Goal: Transaction & Acquisition: Purchase product/service

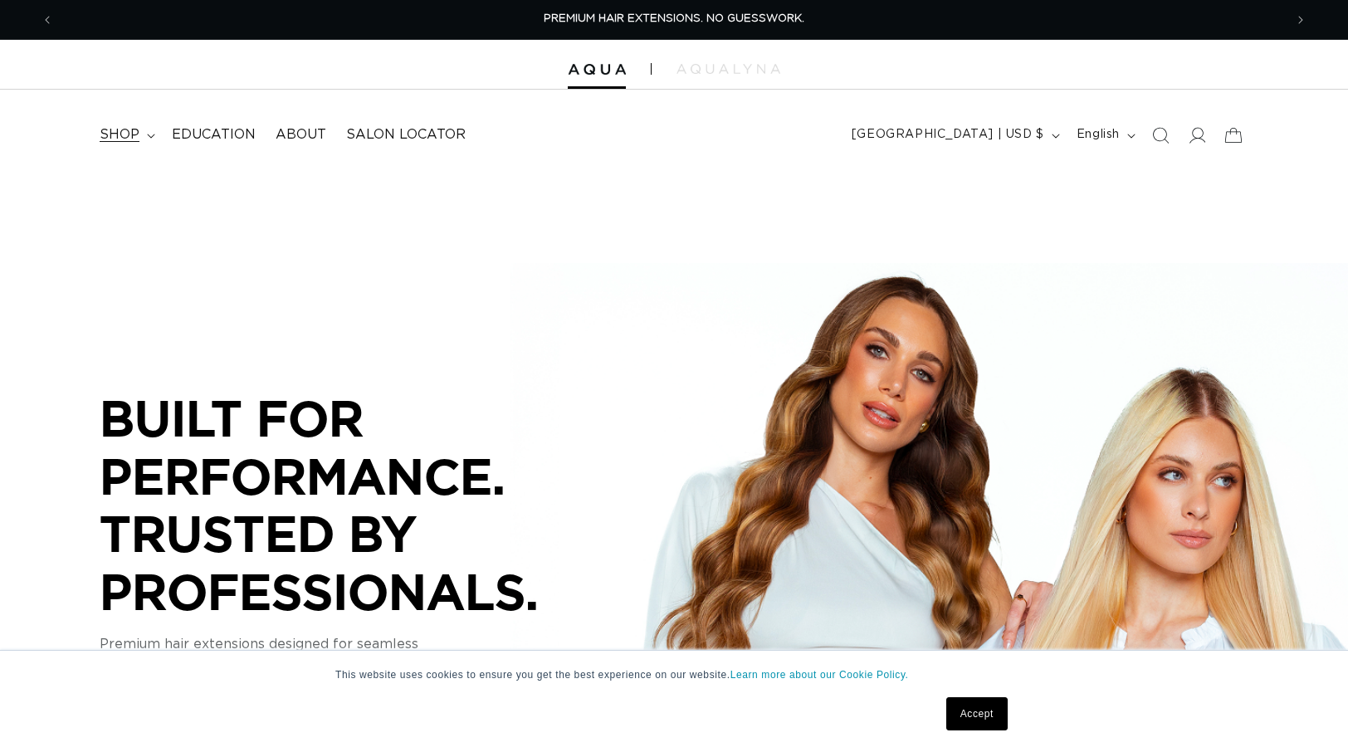
click at [147, 134] on icon at bounding box center [151, 136] width 8 height 5
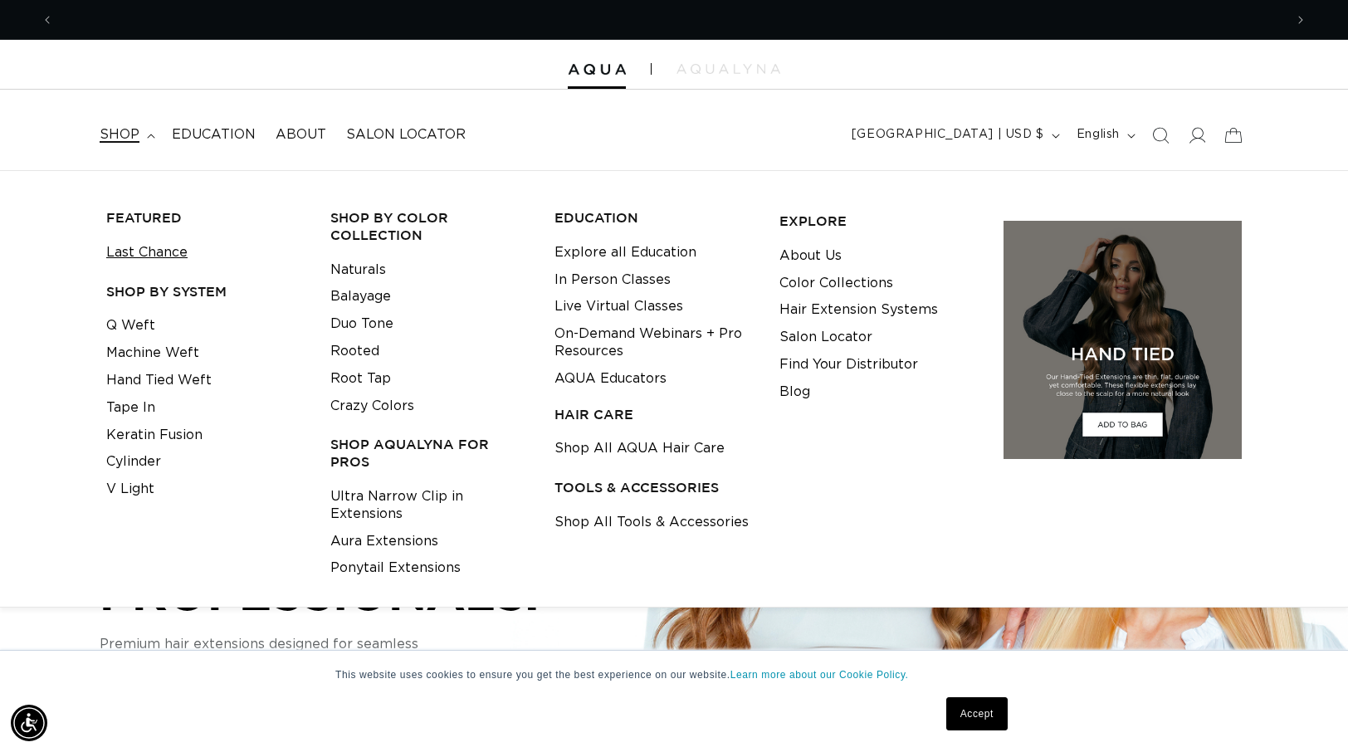
scroll to position [0, 1230]
click at [144, 432] on link "Keratin Fusion" at bounding box center [154, 435] width 96 height 27
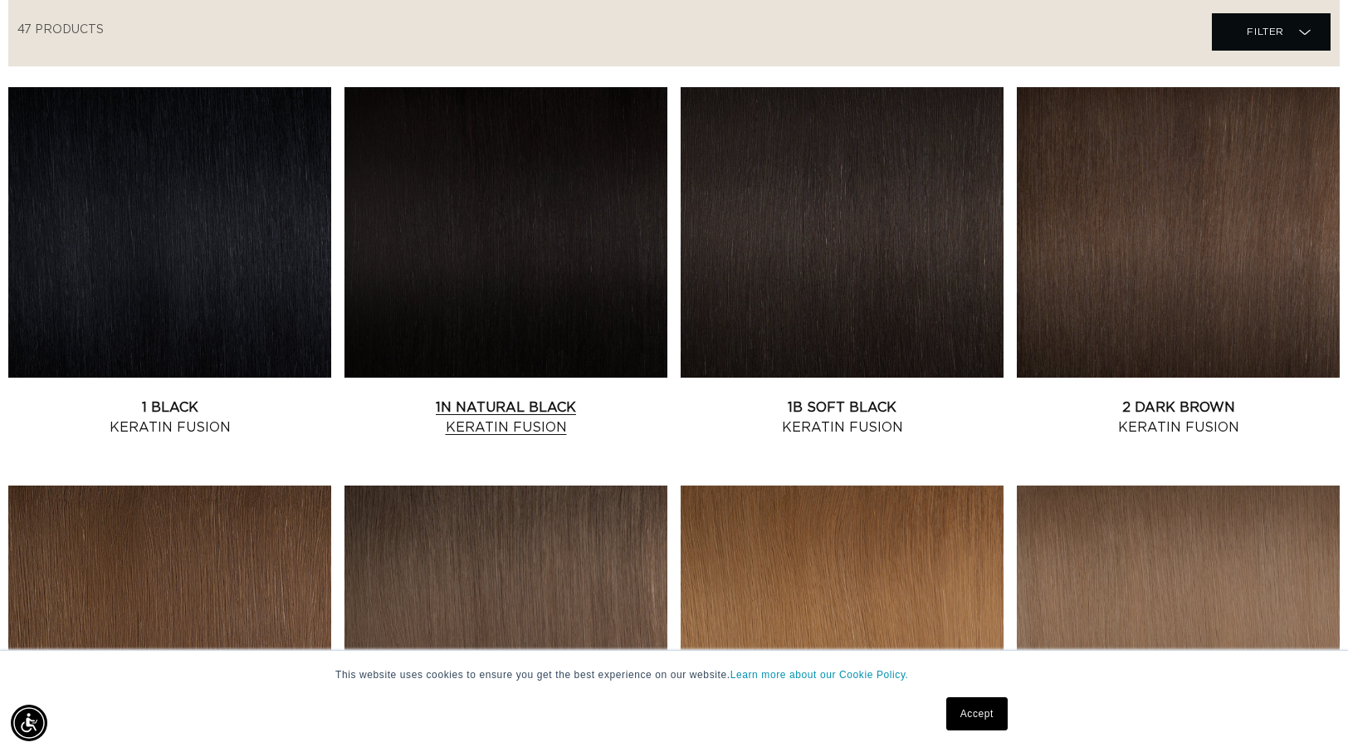
scroll to position [631, 0]
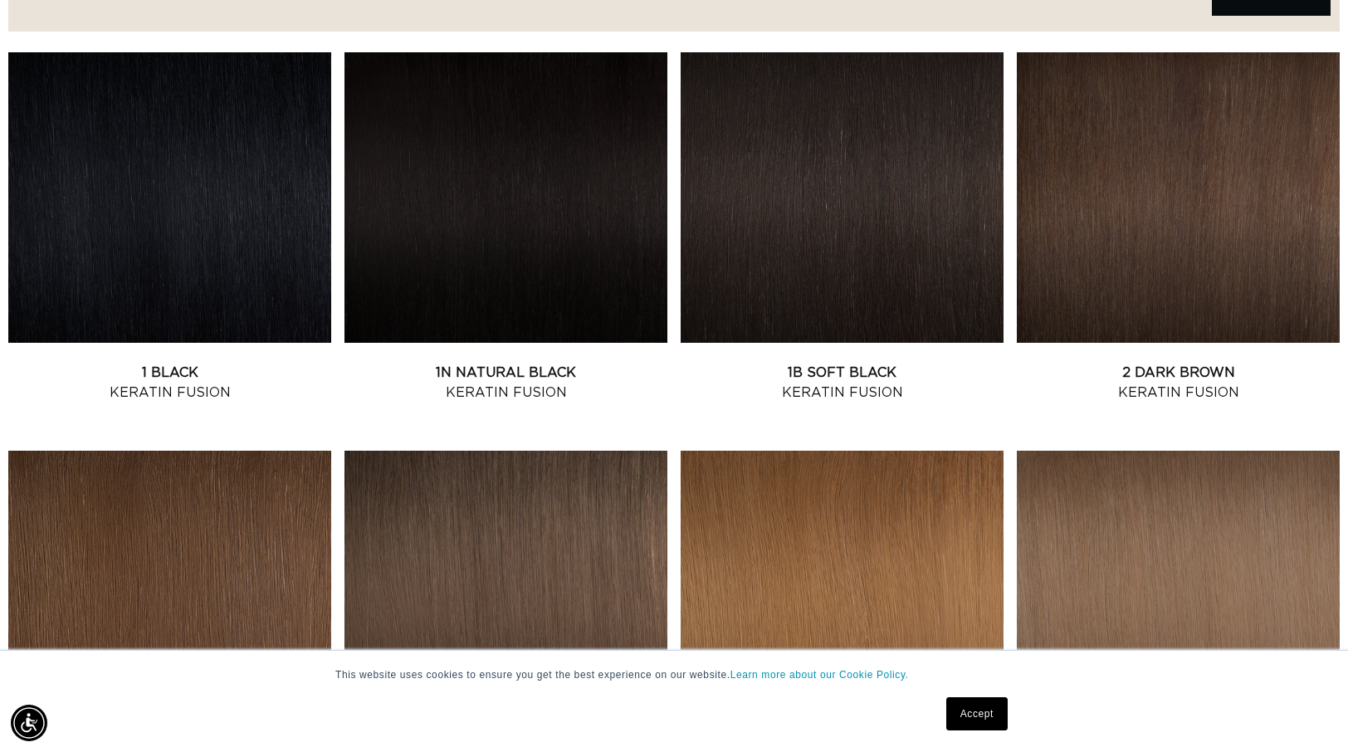
click at [986, 712] on link "Accept" at bounding box center [976, 713] width 61 height 33
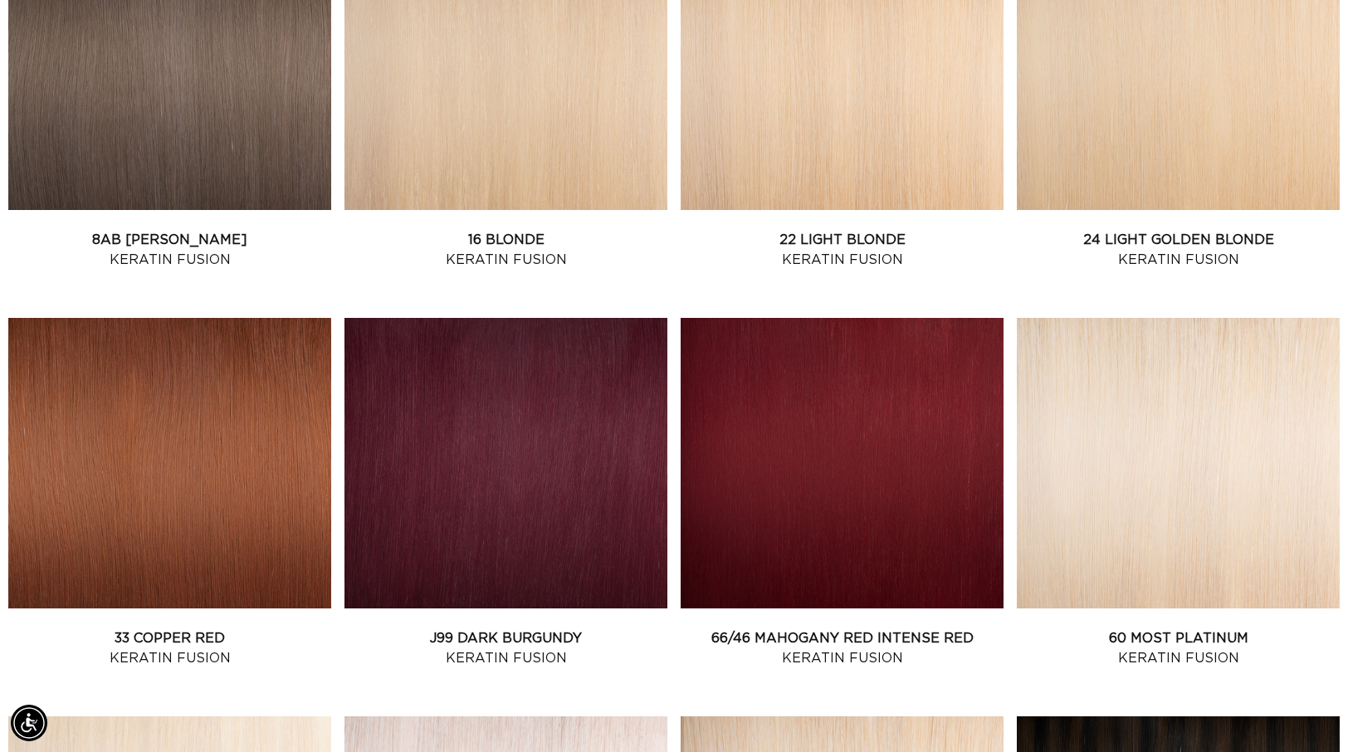
scroll to position [2230, 0]
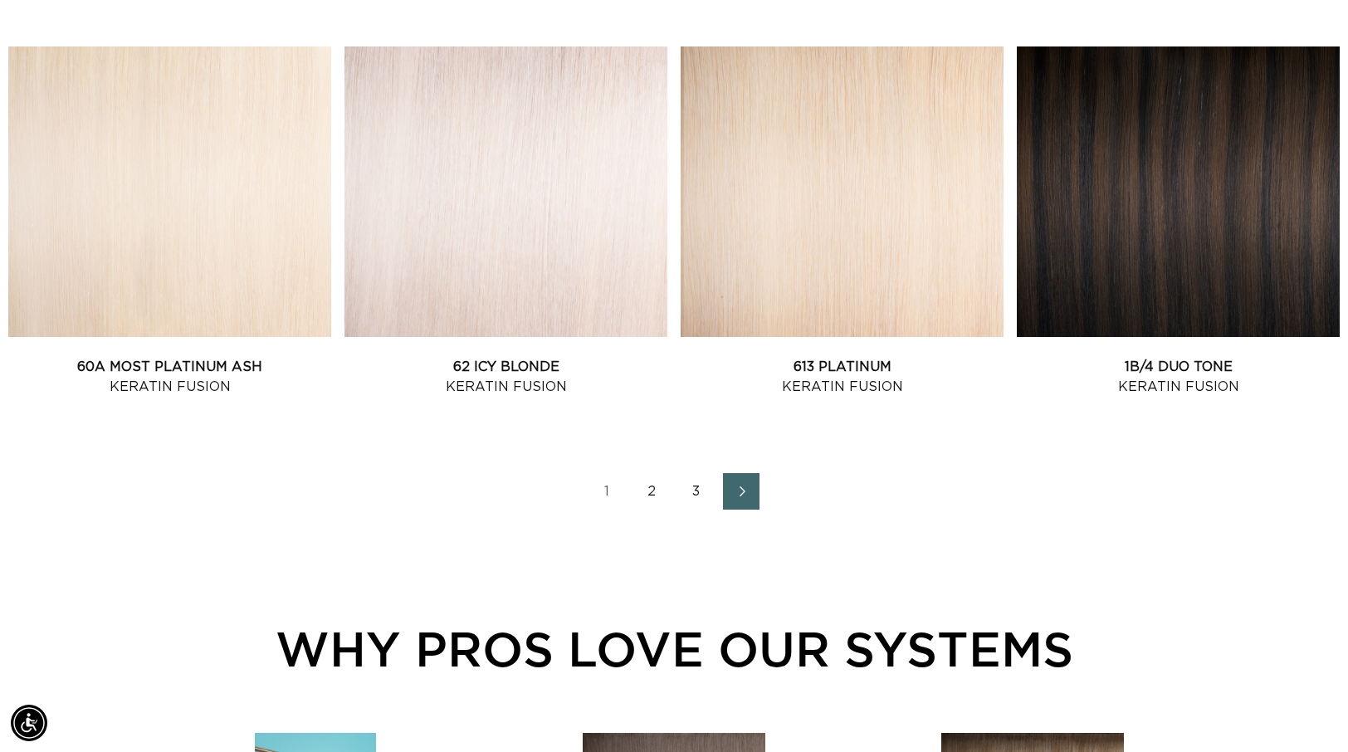
click at [646, 498] on link "2" at bounding box center [651, 491] width 37 height 37
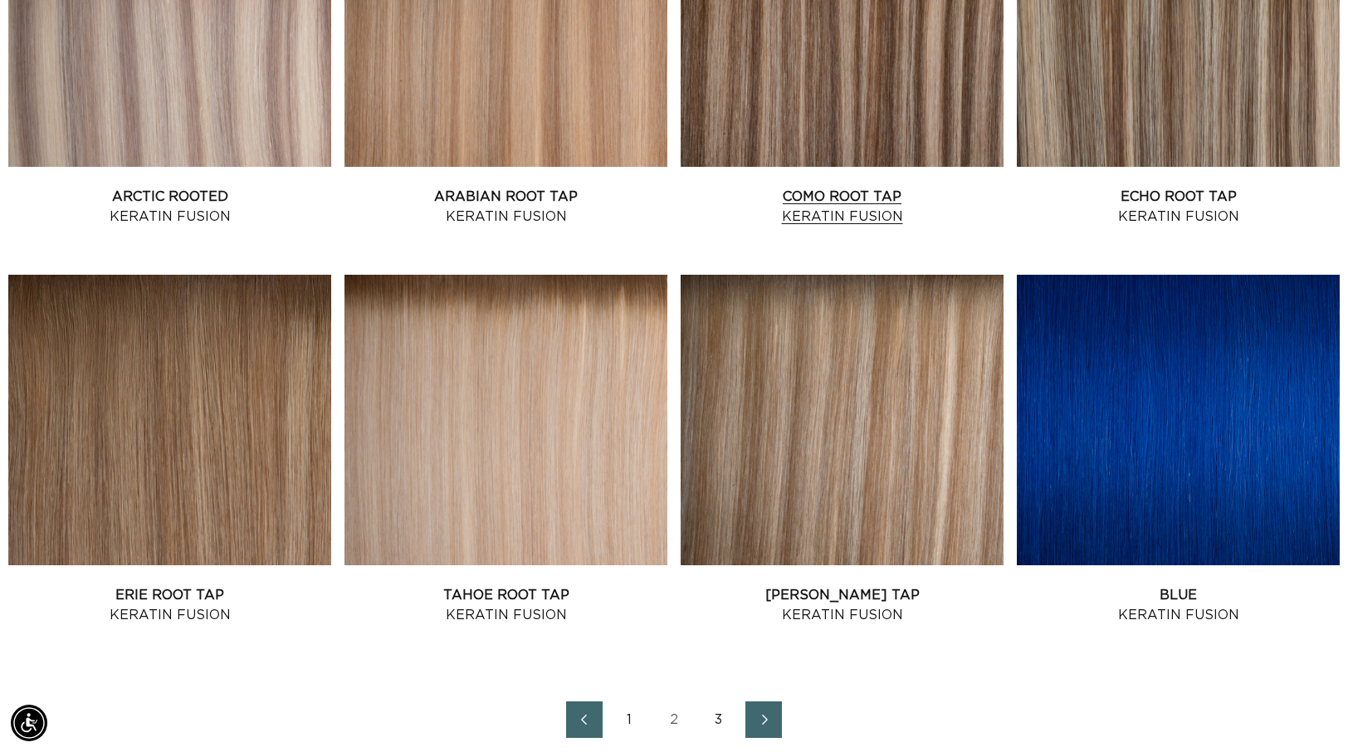
scroll to position [2046, 0]
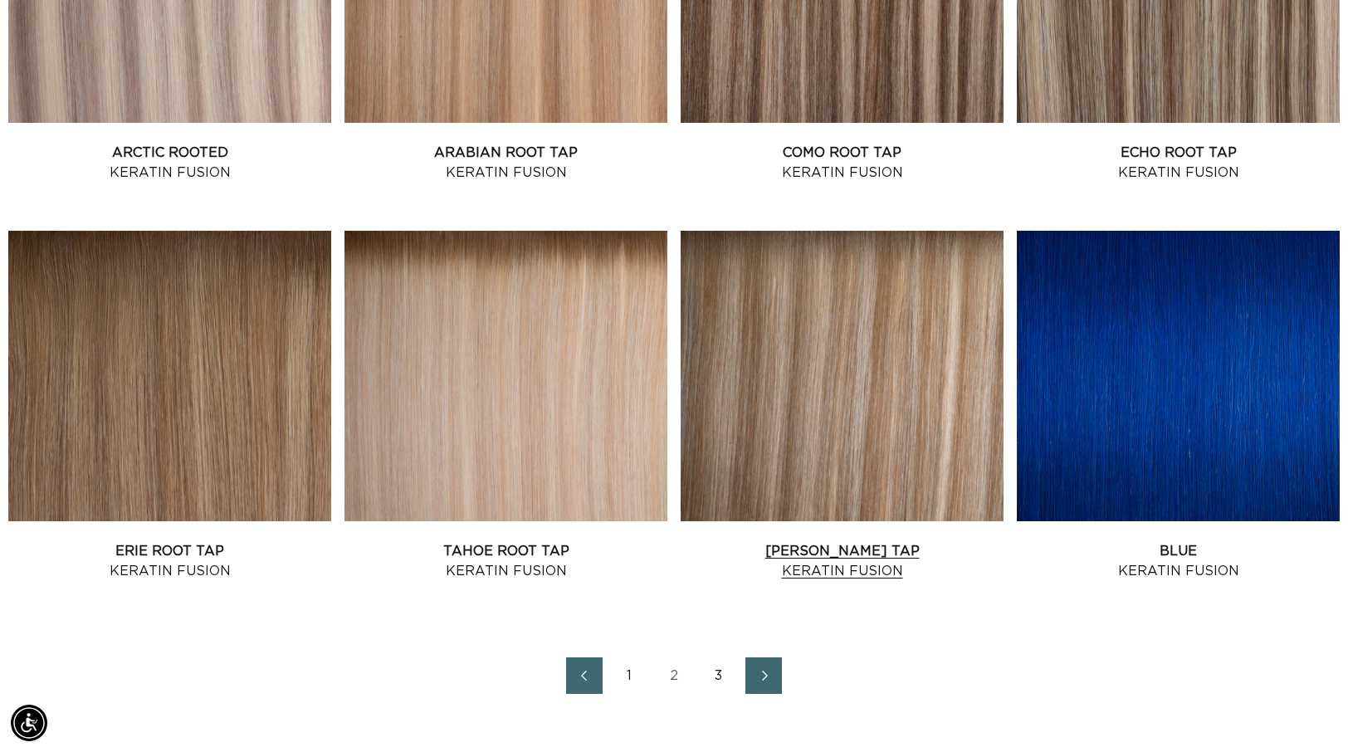
click at [888, 541] on link "Victoria Root Tap Keratin Fusion" at bounding box center [842, 561] width 323 height 40
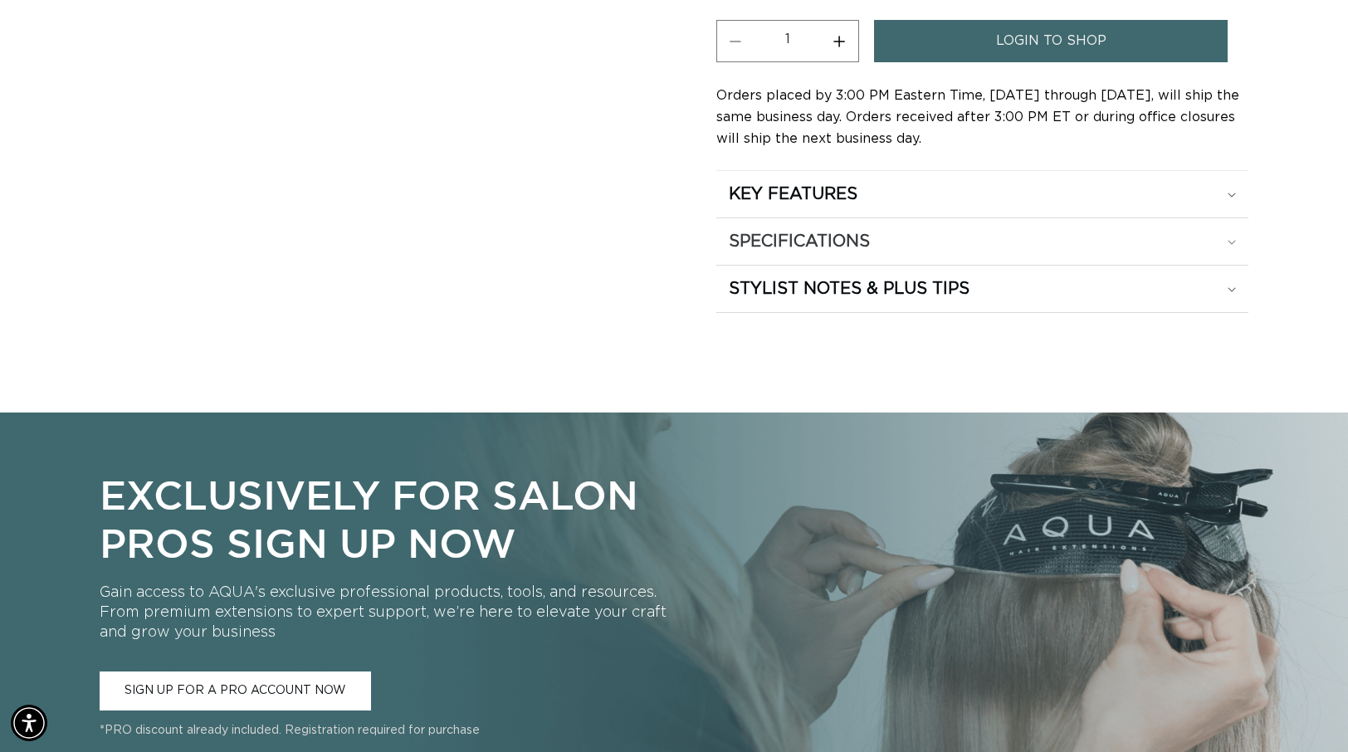
scroll to position [799, 0]
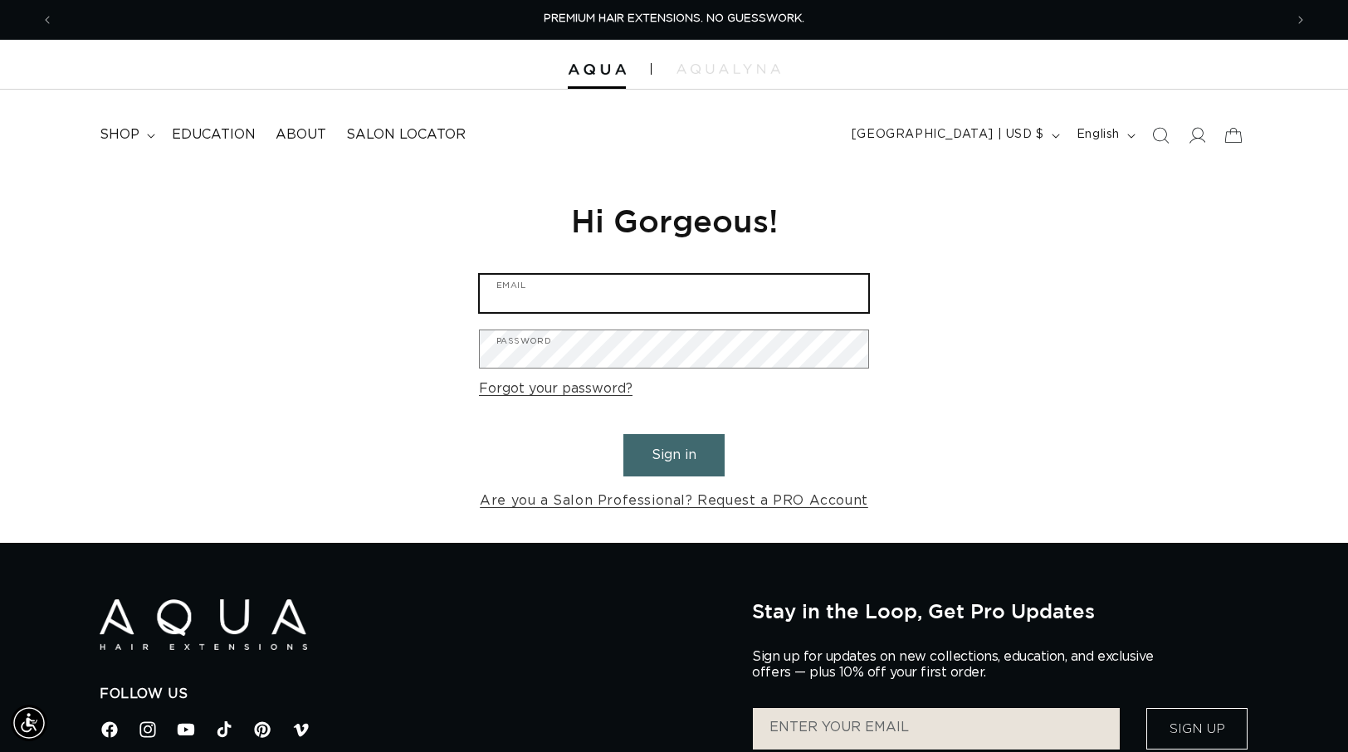
type input "[EMAIL_ADDRESS][DOMAIN_NAME]"
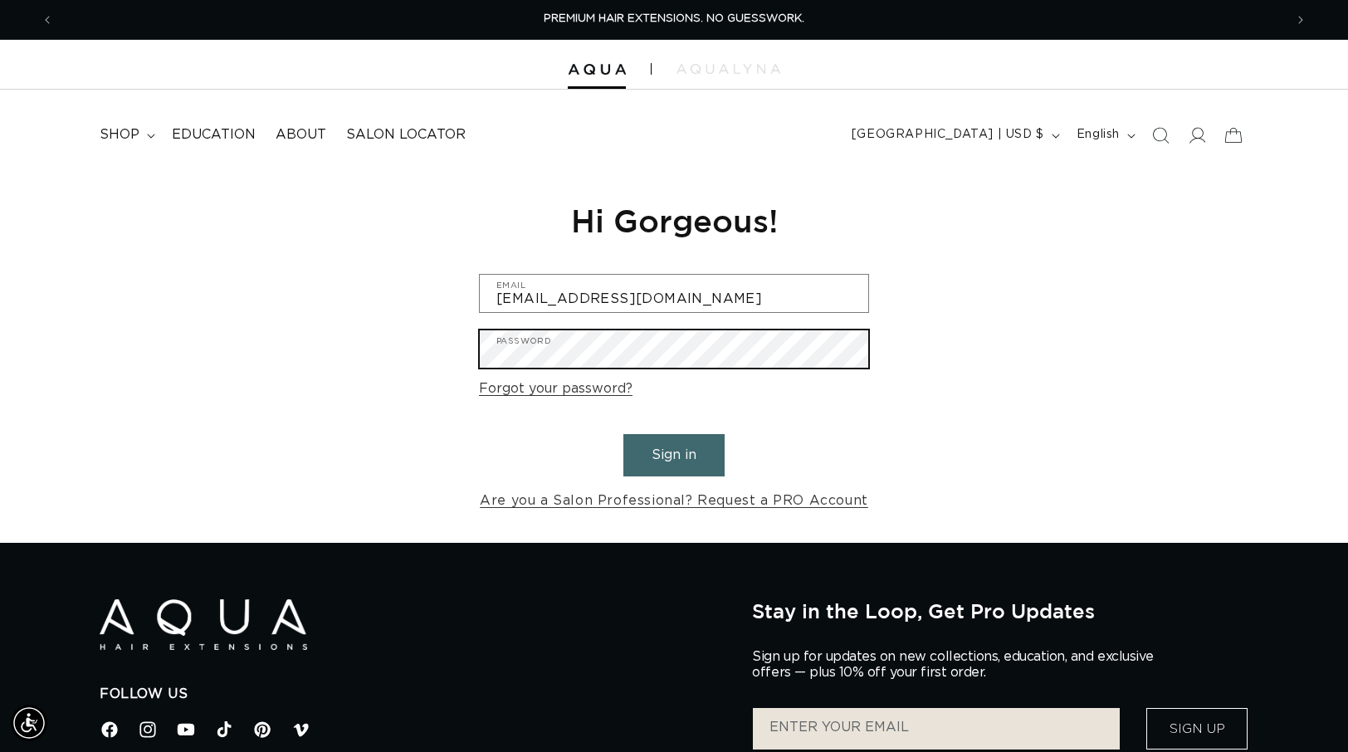
click at [674, 452] on button "Sign in" at bounding box center [673, 455] width 101 height 42
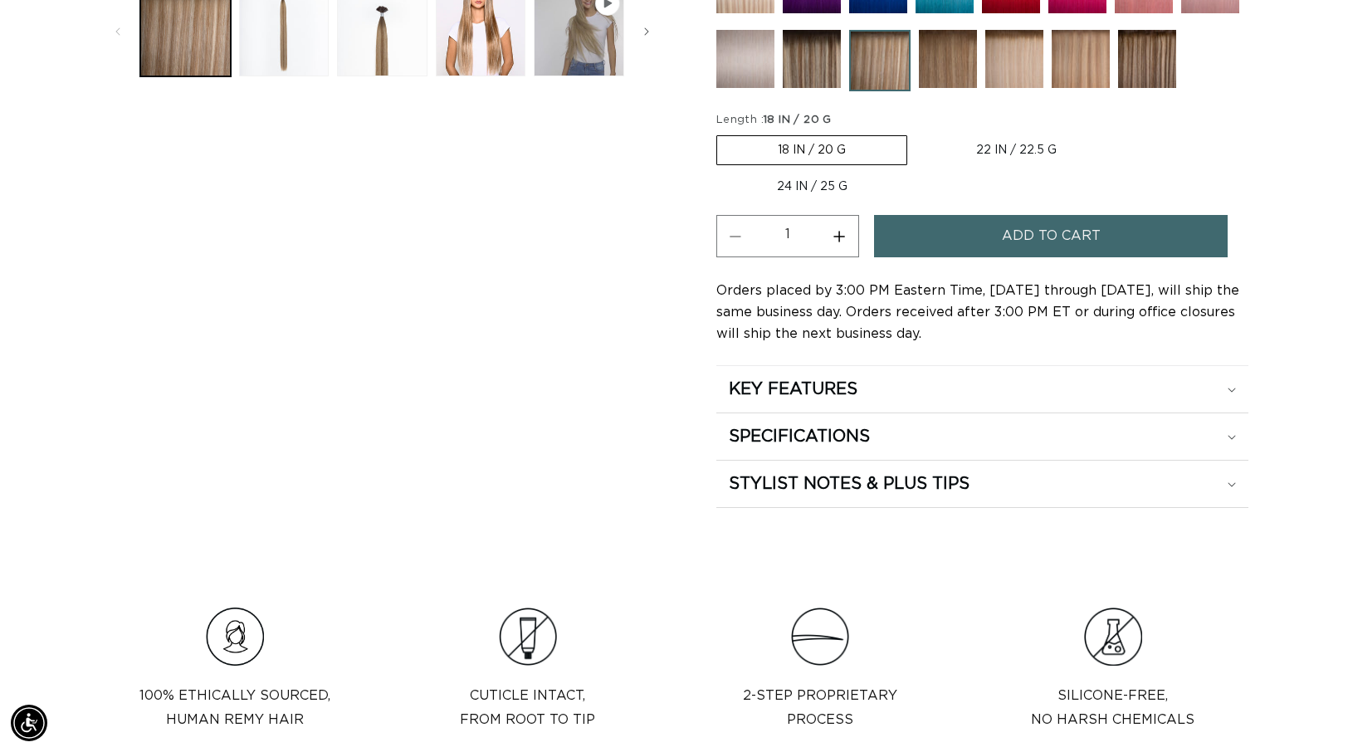
scroll to position [0, 1230]
click at [847, 234] on button "Increase quantity for Victoria Root Tap - Keratin Fusion" at bounding box center [839, 236] width 37 height 42
click at [845, 234] on button "Increase quantity for Victoria Root Tap - Keratin Fusion" at bounding box center [839, 236] width 37 height 42
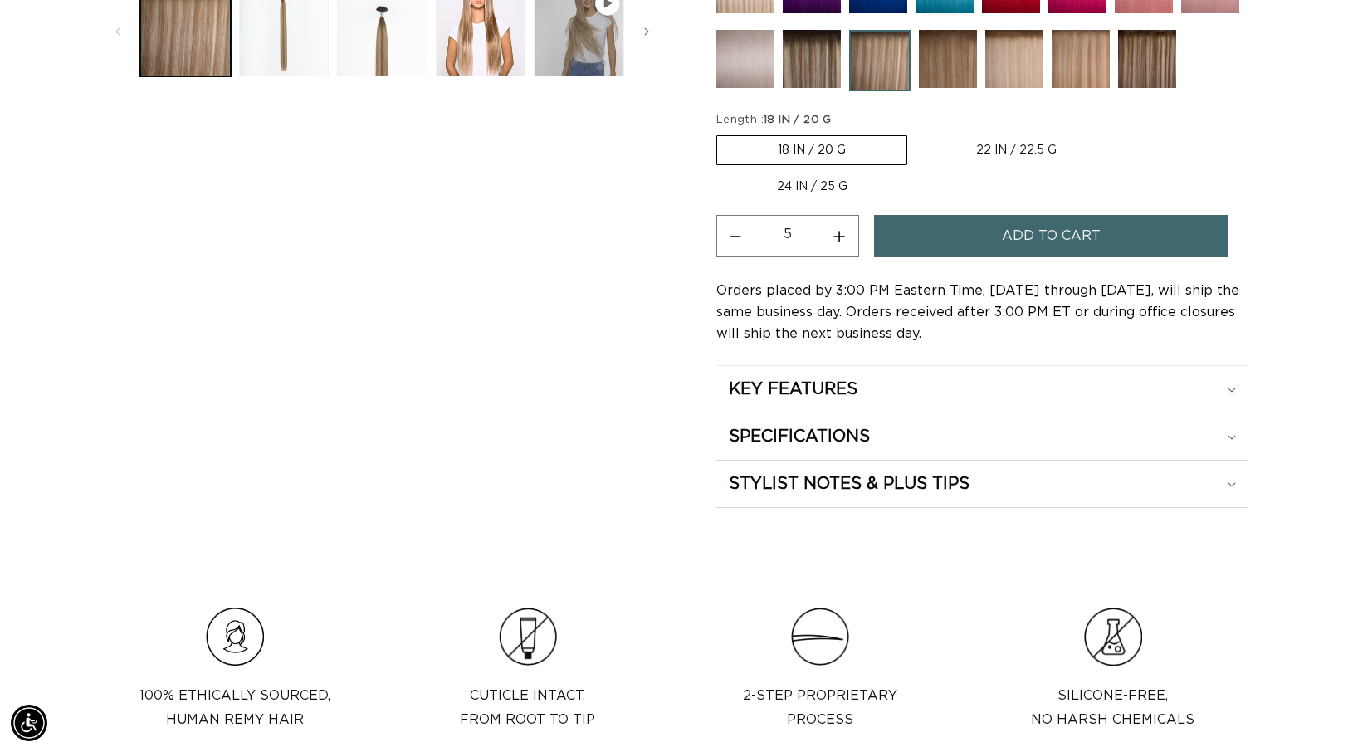
click at [845, 234] on button "Increase quantity for Victoria Root Tap - Keratin Fusion" at bounding box center [839, 236] width 37 height 42
type input "7"
click at [934, 238] on button "Add to cart" at bounding box center [1051, 236] width 354 height 42
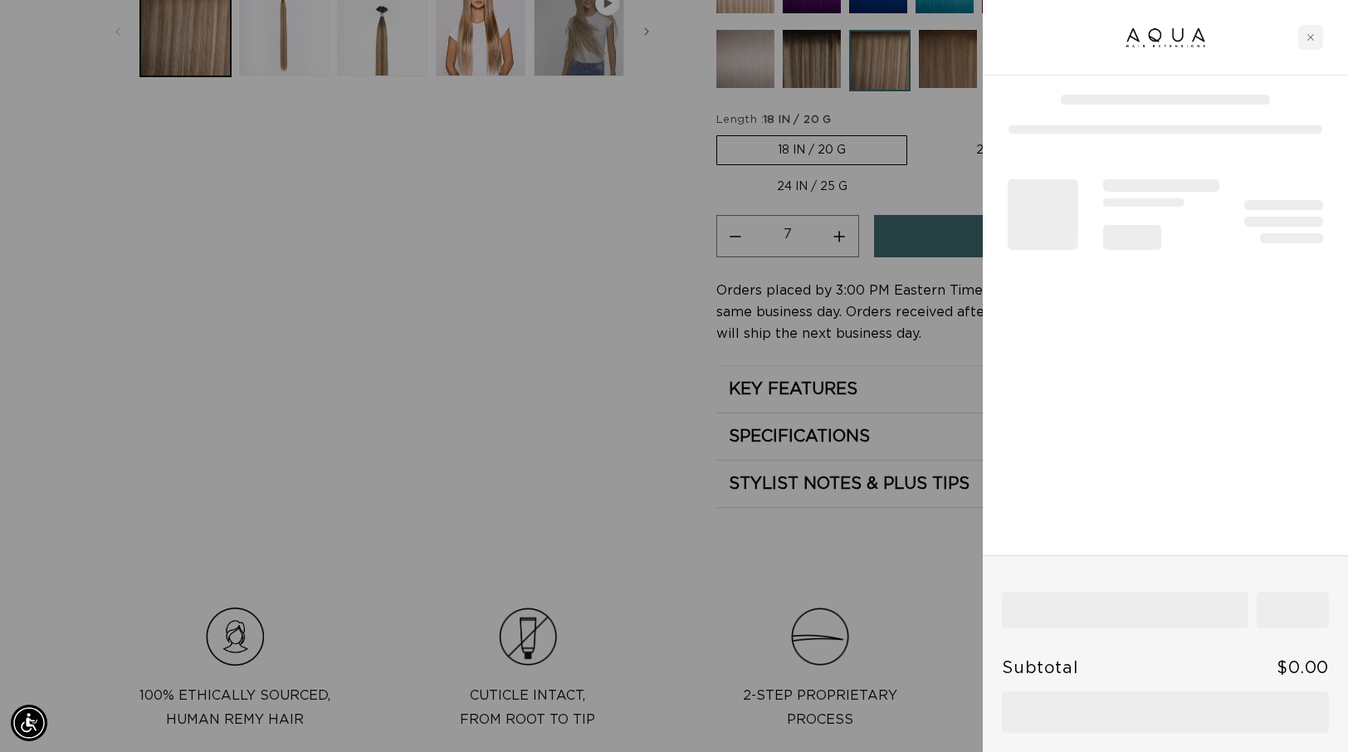
scroll to position [0, 2460]
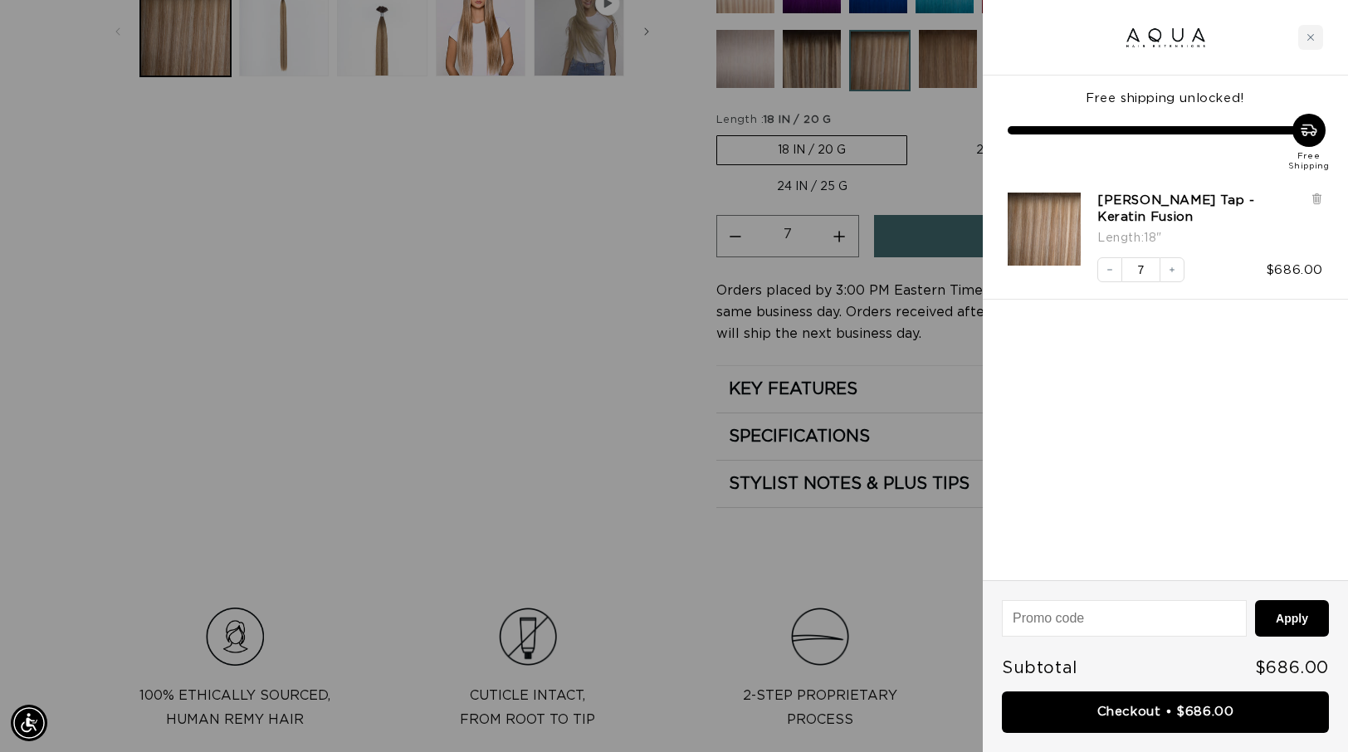
click at [916, 161] on div at bounding box center [674, 376] width 1348 height 752
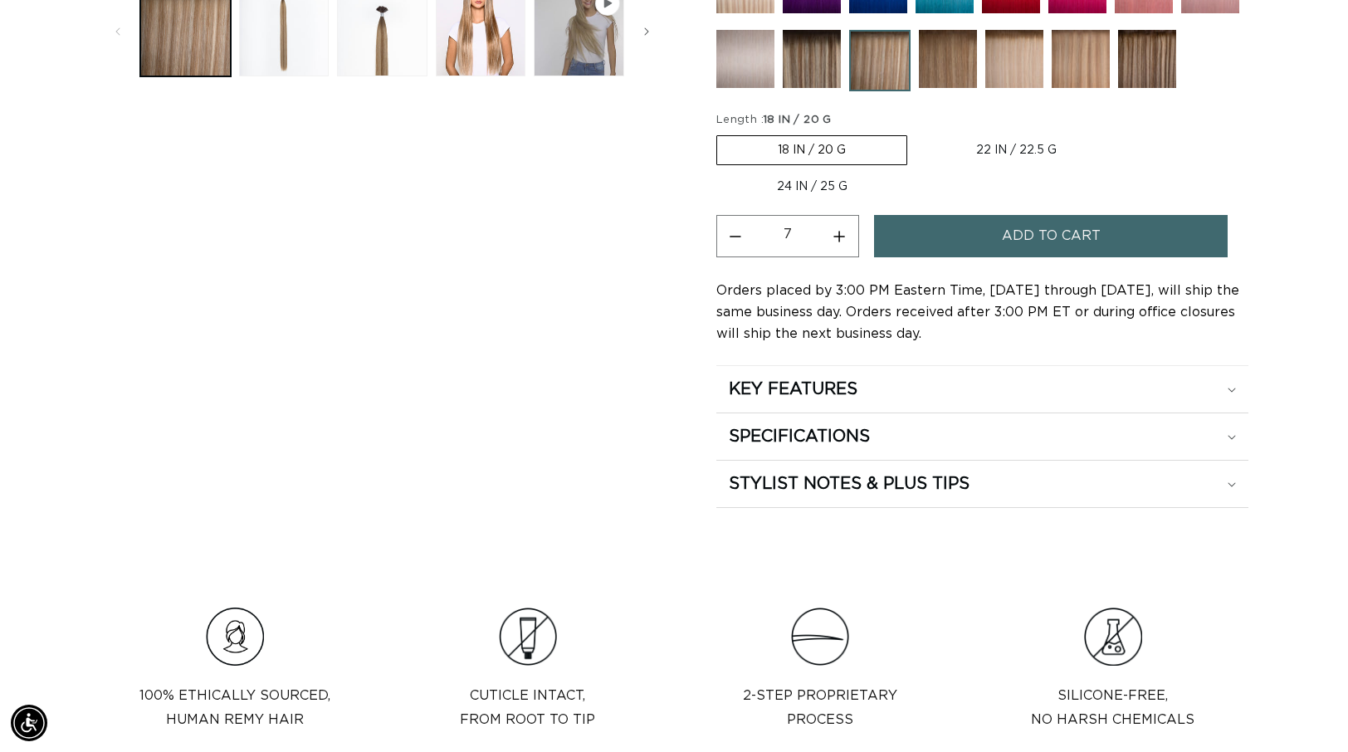
click at [1003, 147] on label "22 IN / 22.5 G Variant sold out or unavailable" at bounding box center [1016, 150] width 202 height 28
click at [916, 133] on input "22 IN / 22.5 G Variant sold out or unavailable" at bounding box center [915, 132] width 1 height 1
radio input "true"
click at [839, 236] on button "Increase quantity for Victoria Root Tap - Keratin Fusion" at bounding box center [839, 236] width 37 height 42
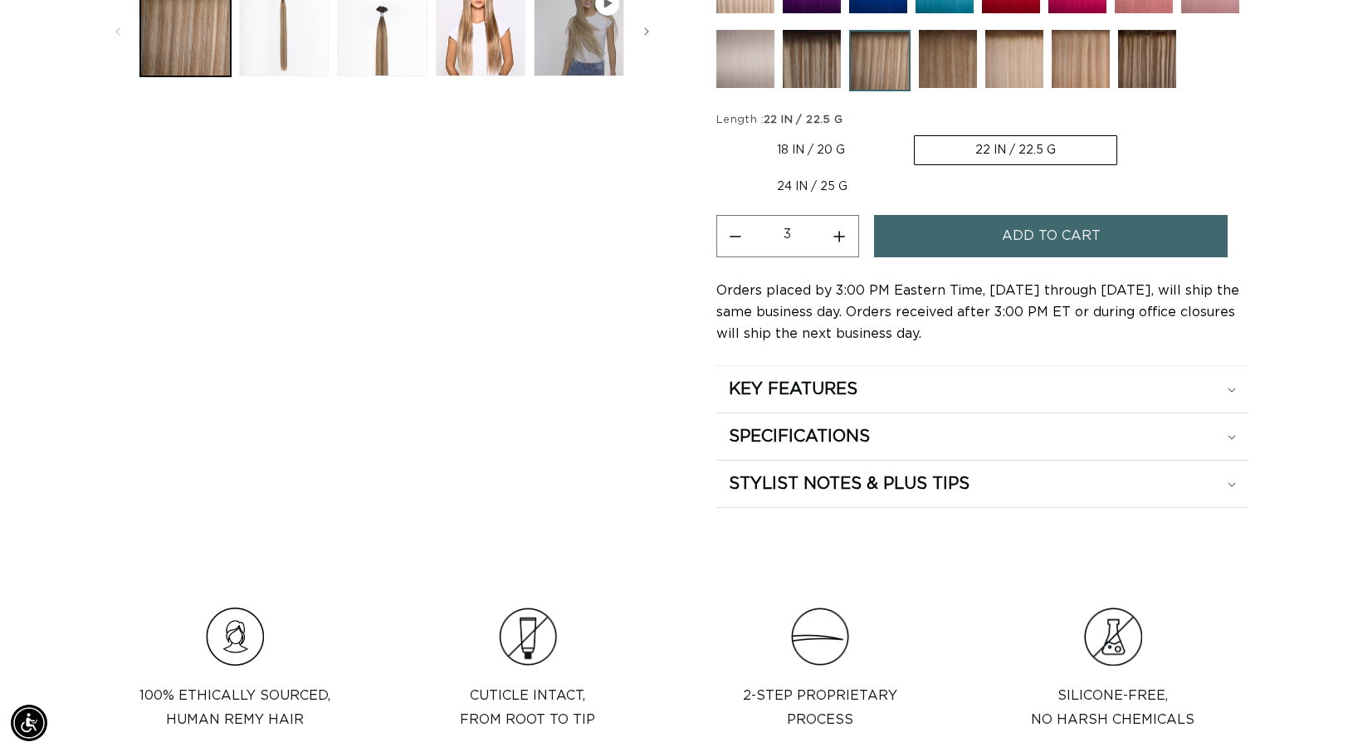
click at [839, 236] on button "Increase quantity for Victoria Root Tap - Keratin Fusion" at bounding box center [839, 236] width 37 height 42
type input "7"
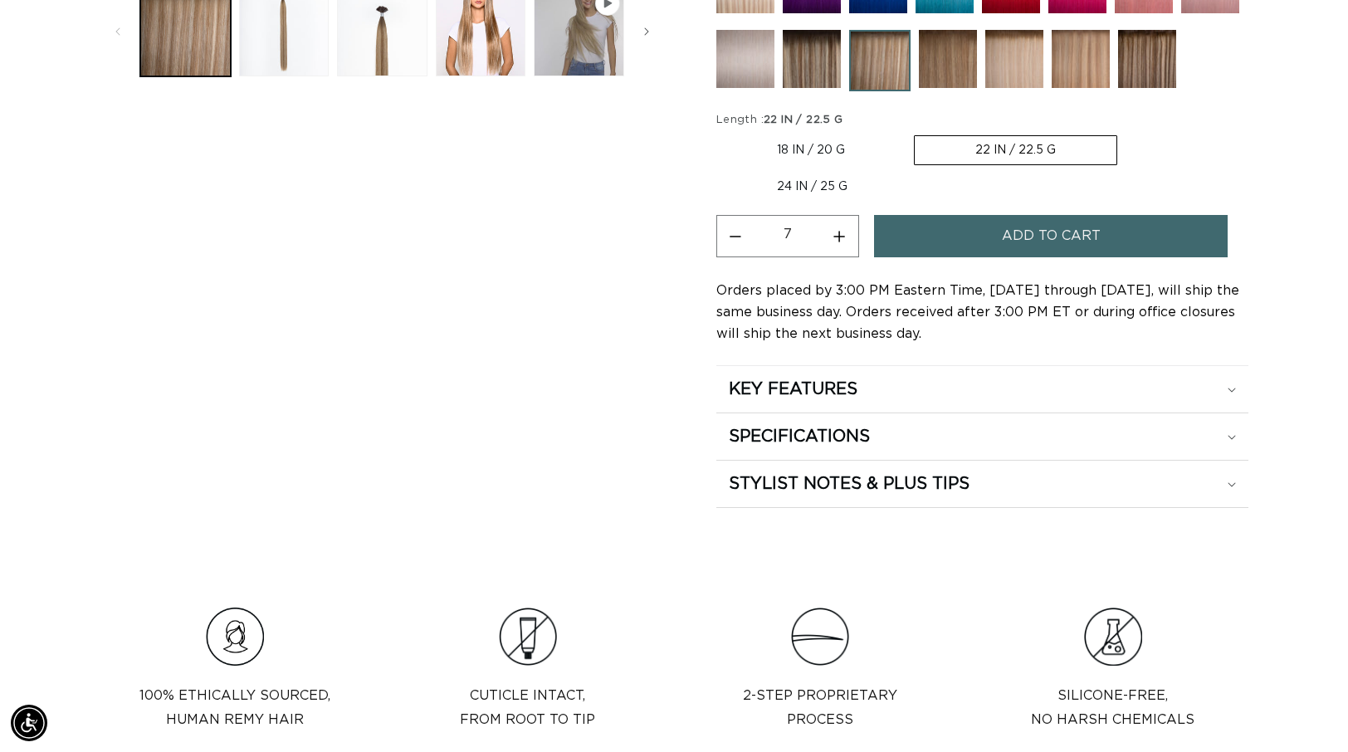
scroll to position [0, 1230]
click at [900, 237] on button "Add to cart" at bounding box center [1051, 236] width 354 height 42
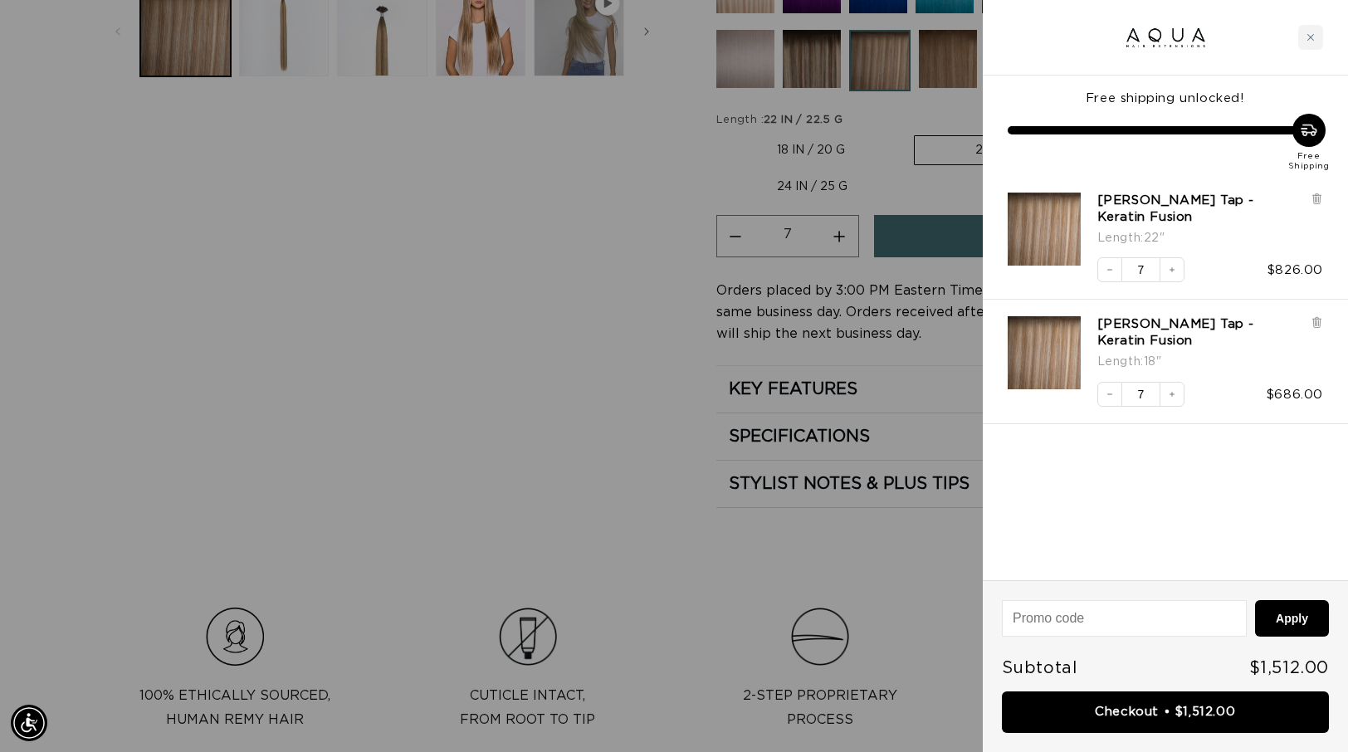
scroll to position [0, 0]
click at [1175, 394] on icon "Increase quantity" at bounding box center [1172, 394] width 10 height 10
click at [608, 198] on div at bounding box center [674, 376] width 1348 height 752
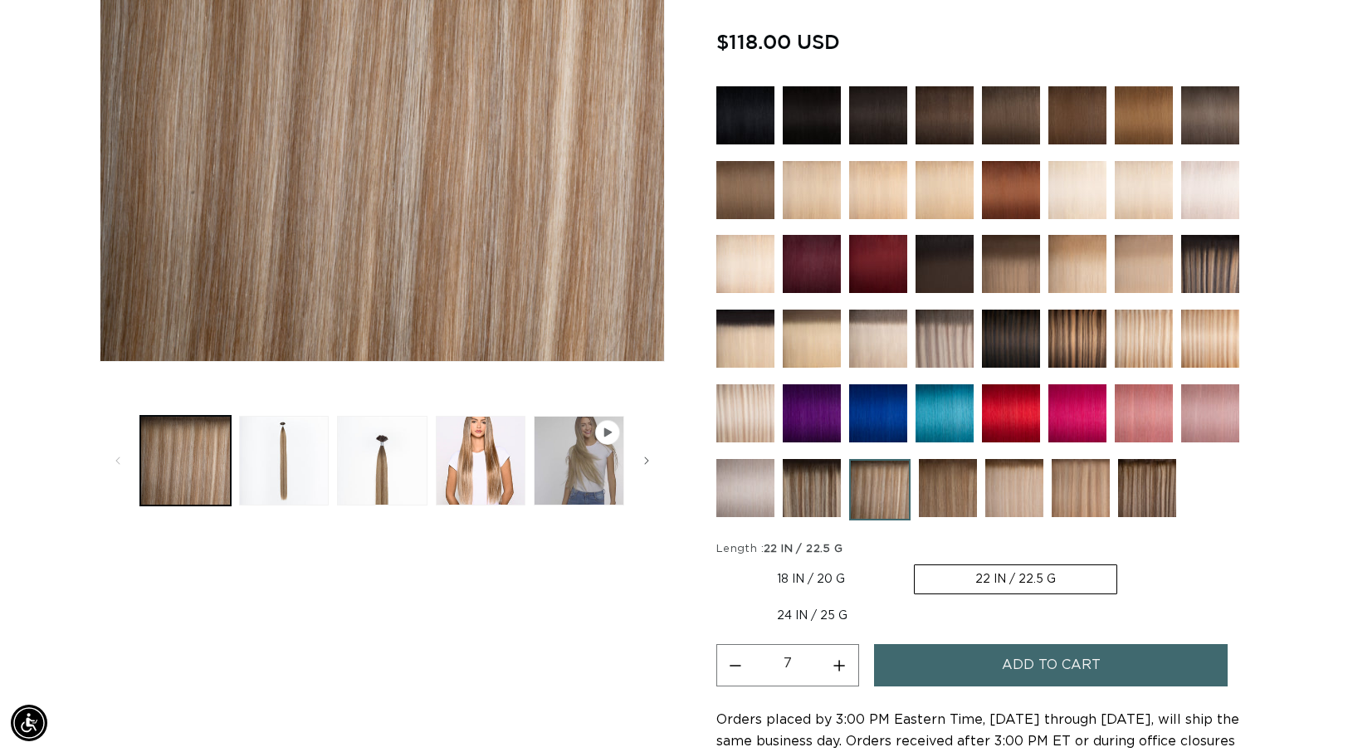
scroll to position [440, 0]
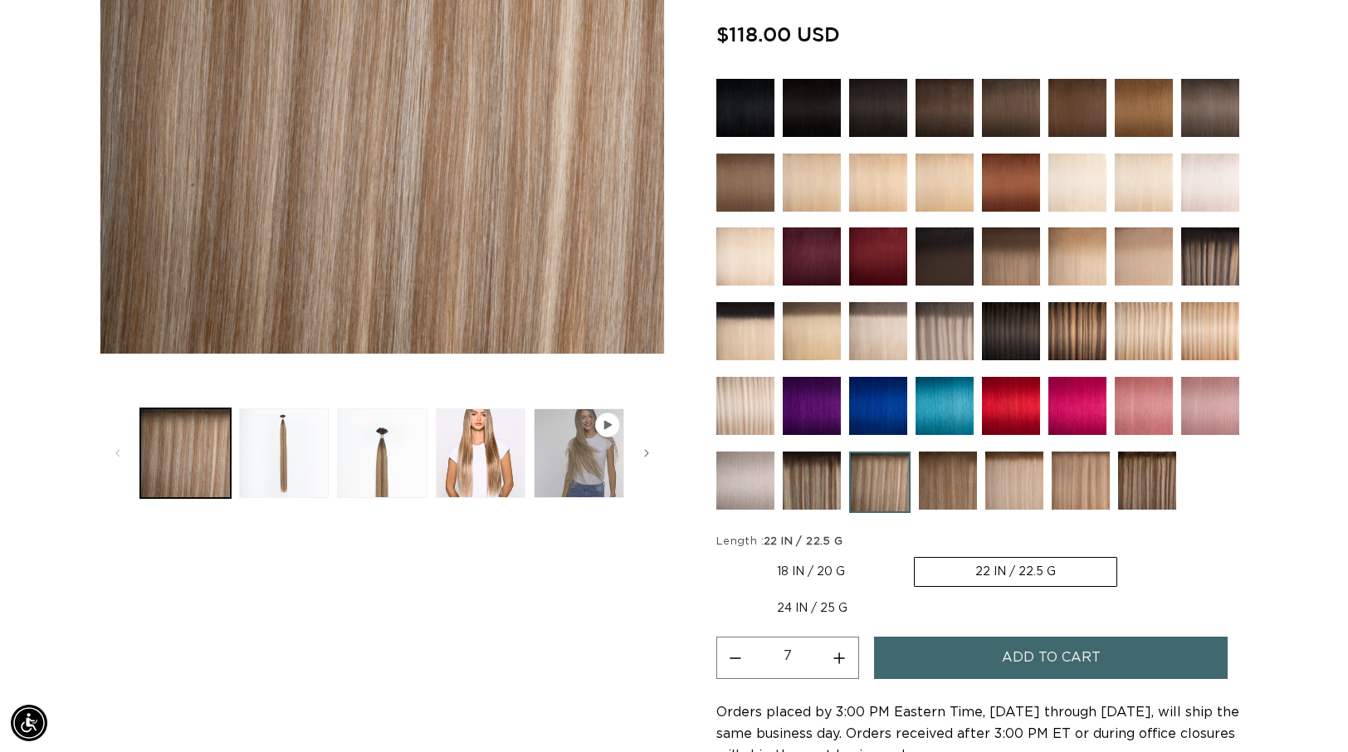
click at [993, 569] on label "22 IN / 22.5 G Variant sold out or unavailable" at bounding box center [1015, 572] width 203 height 30
click at [915, 554] on input "22 IN / 22.5 G Variant sold out or unavailable" at bounding box center [914, 554] width 1 height 1
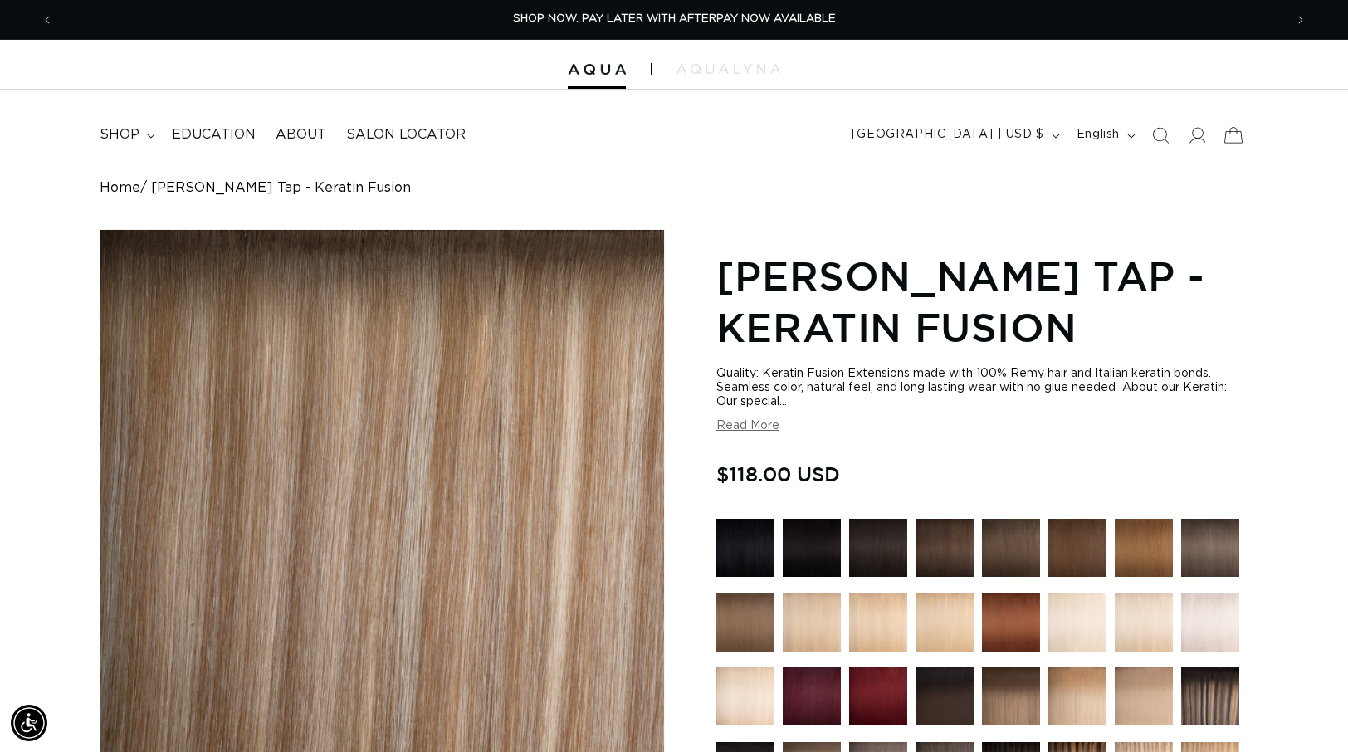
scroll to position [0, 0]
click at [1230, 137] on icon at bounding box center [1232, 134] width 39 height 39
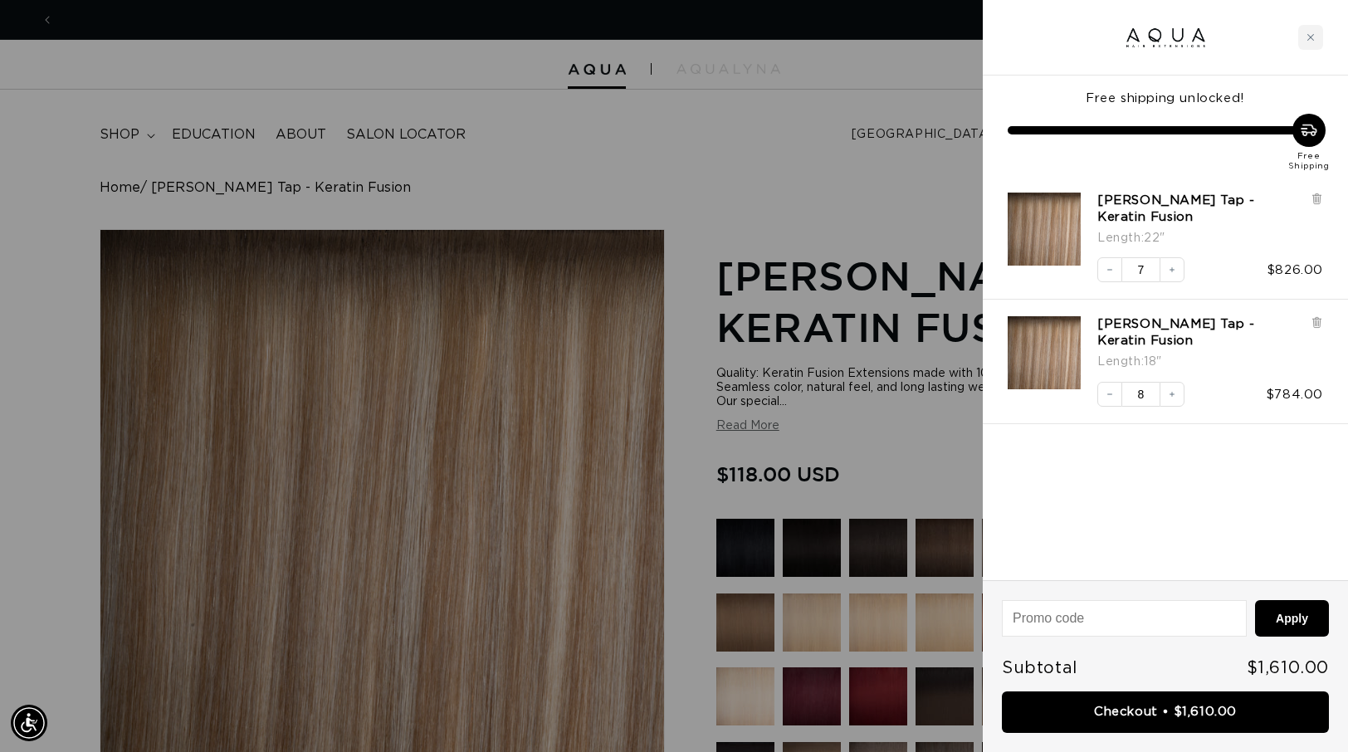
scroll to position [0, 2460]
click at [1164, 269] on button "Increase quantity" at bounding box center [1171, 269] width 25 height 25
click at [1118, 385] on button "Decrease quantity" at bounding box center [1109, 394] width 25 height 25
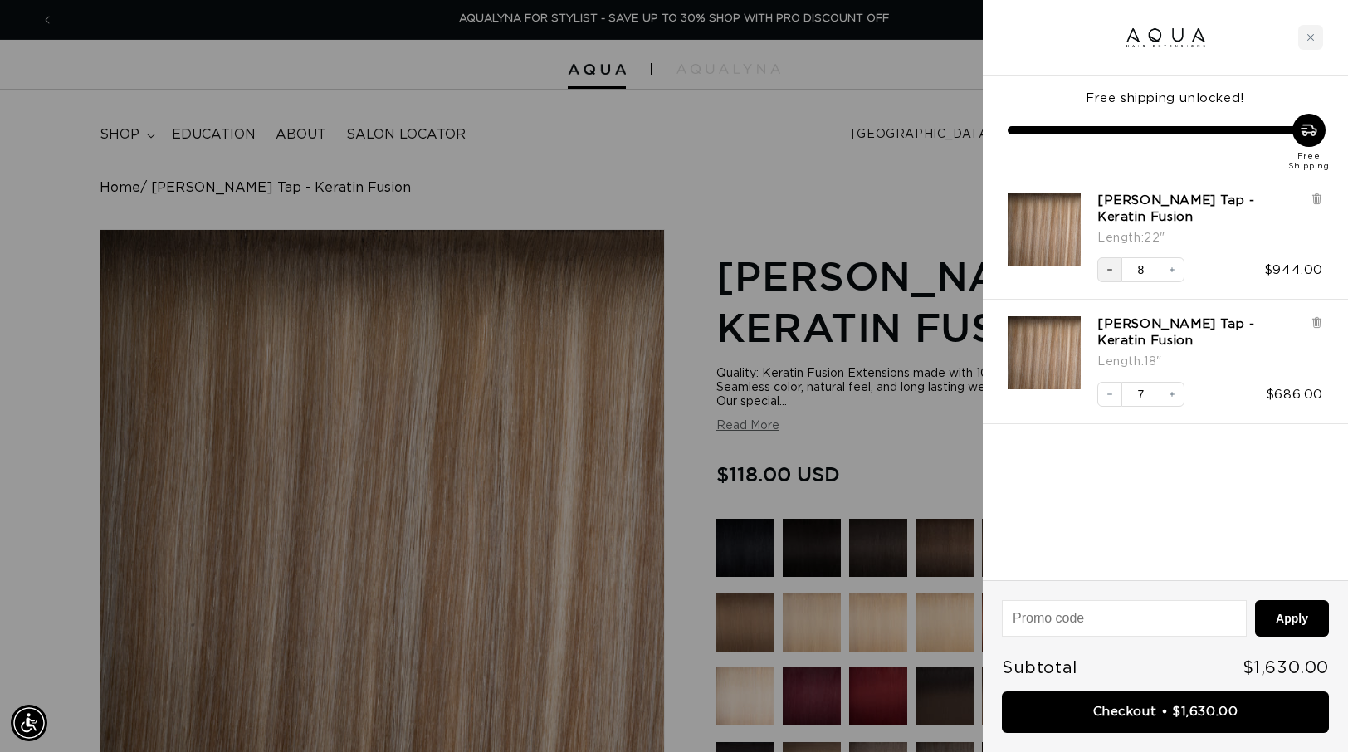
click at [1113, 271] on icon "Decrease quantity" at bounding box center [1110, 270] width 10 height 10
click at [751, 177] on div at bounding box center [674, 376] width 1348 height 752
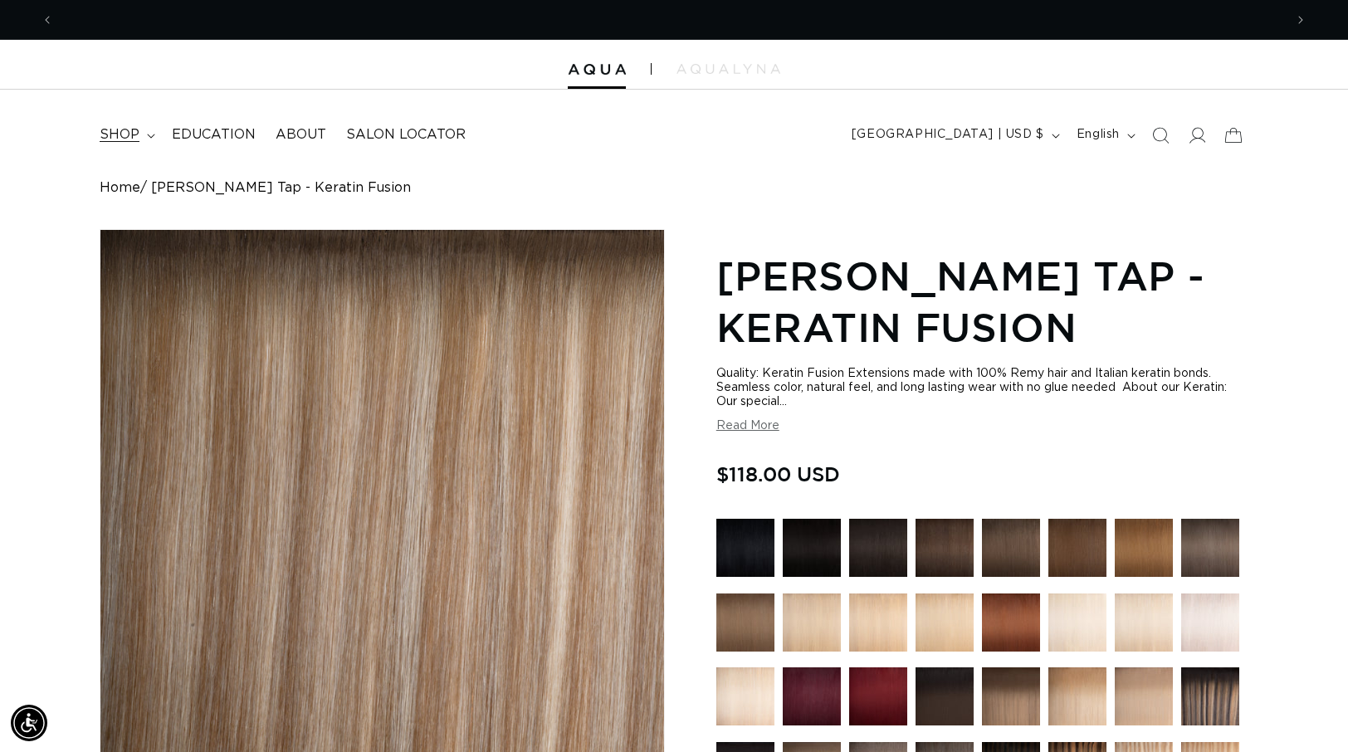
scroll to position [0, 0]
click at [140, 139] on summary "shop" at bounding box center [126, 134] width 72 height 37
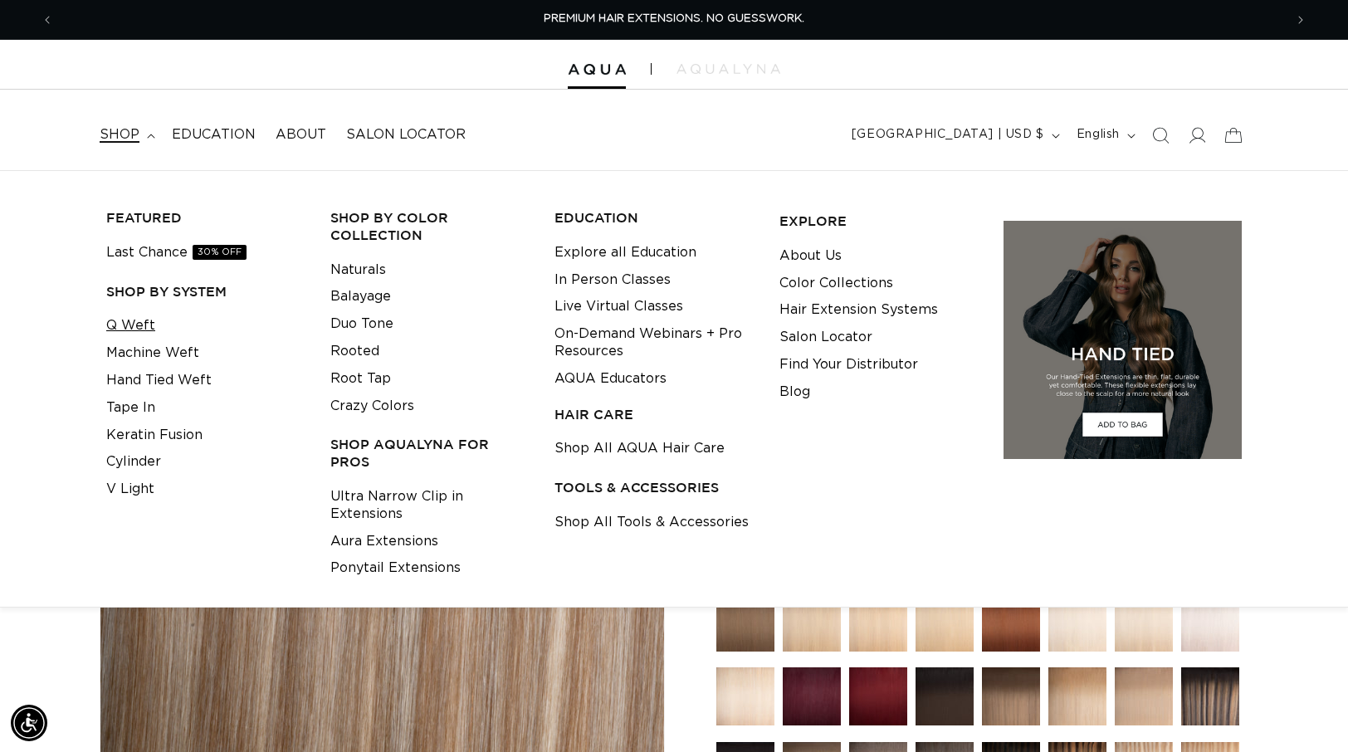
click at [144, 329] on link "Q Weft" at bounding box center [130, 325] width 49 height 27
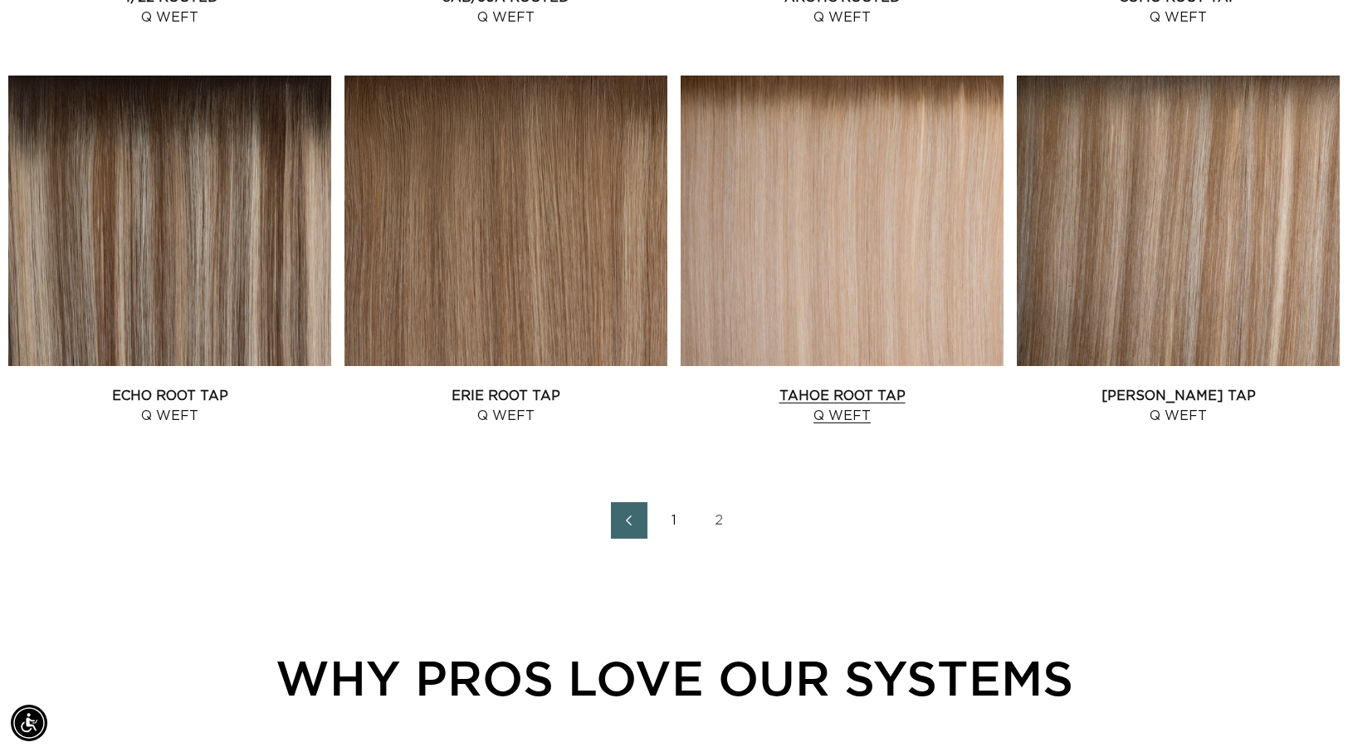
scroll to position [0, 1230]
click at [823, 386] on link "Tahoe Root Tap Q Weft" at bounding box center [842, 406] width 323 height 40
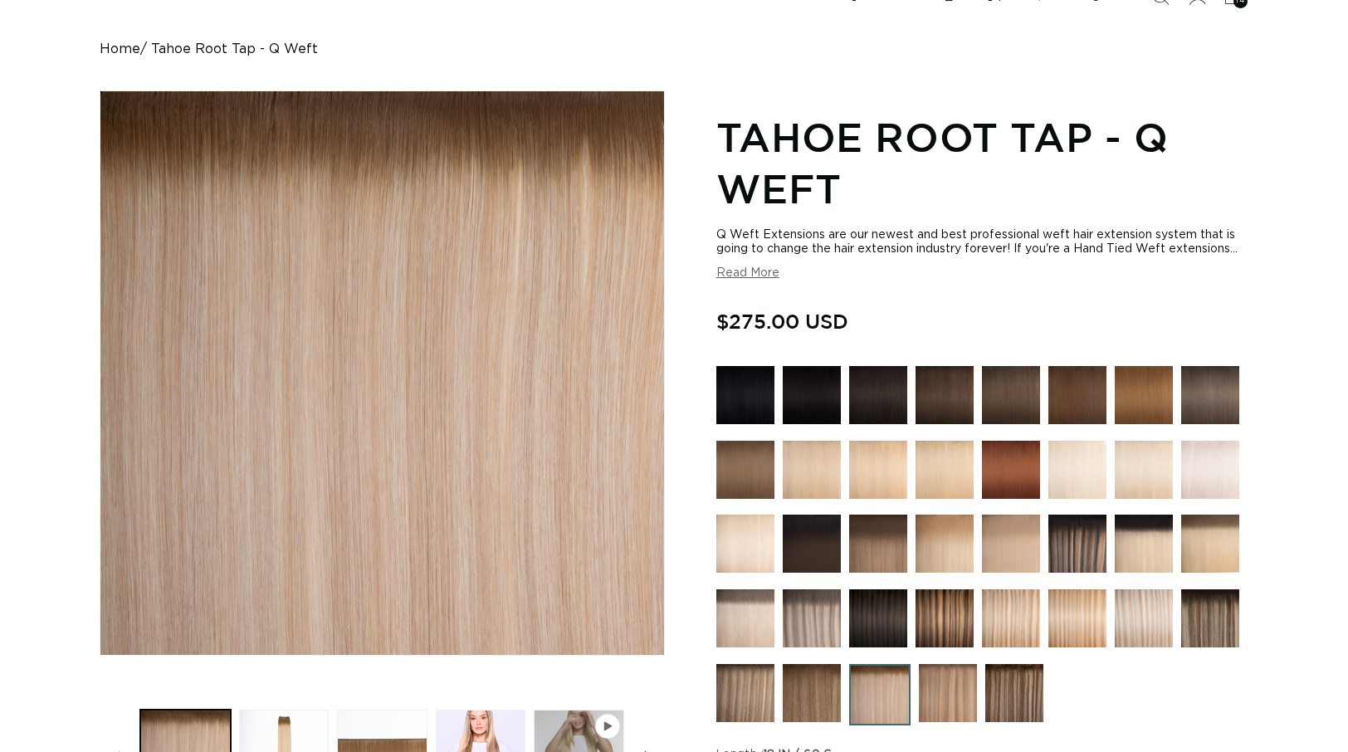
scroll to position [539, 0]
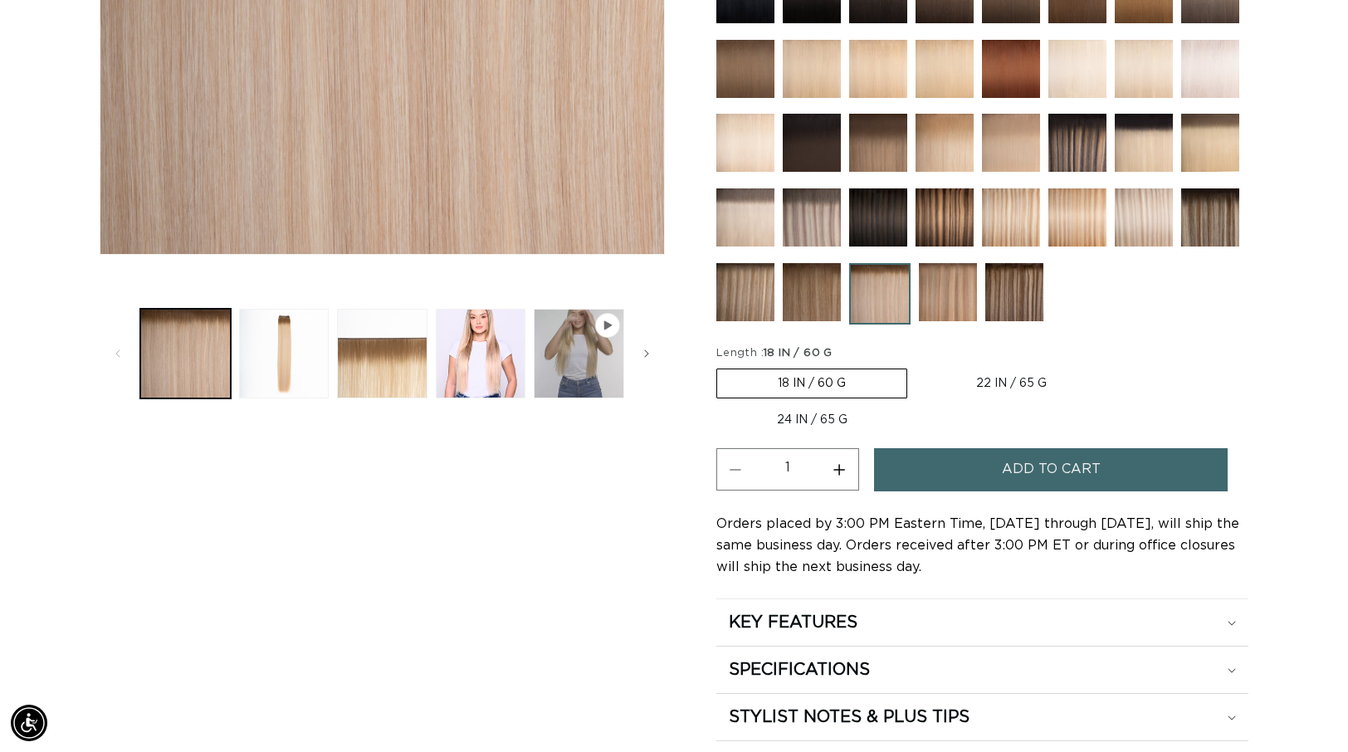
click at [836, 471] on button "Increase quantity for Tahoe Root Tap - Q Weft" at bounding box center [839, 469] width 37 height 42
type input "3"
click at [917, 471] on button "Add to cart" at bounding box center [1051, 469] width 354 height 42
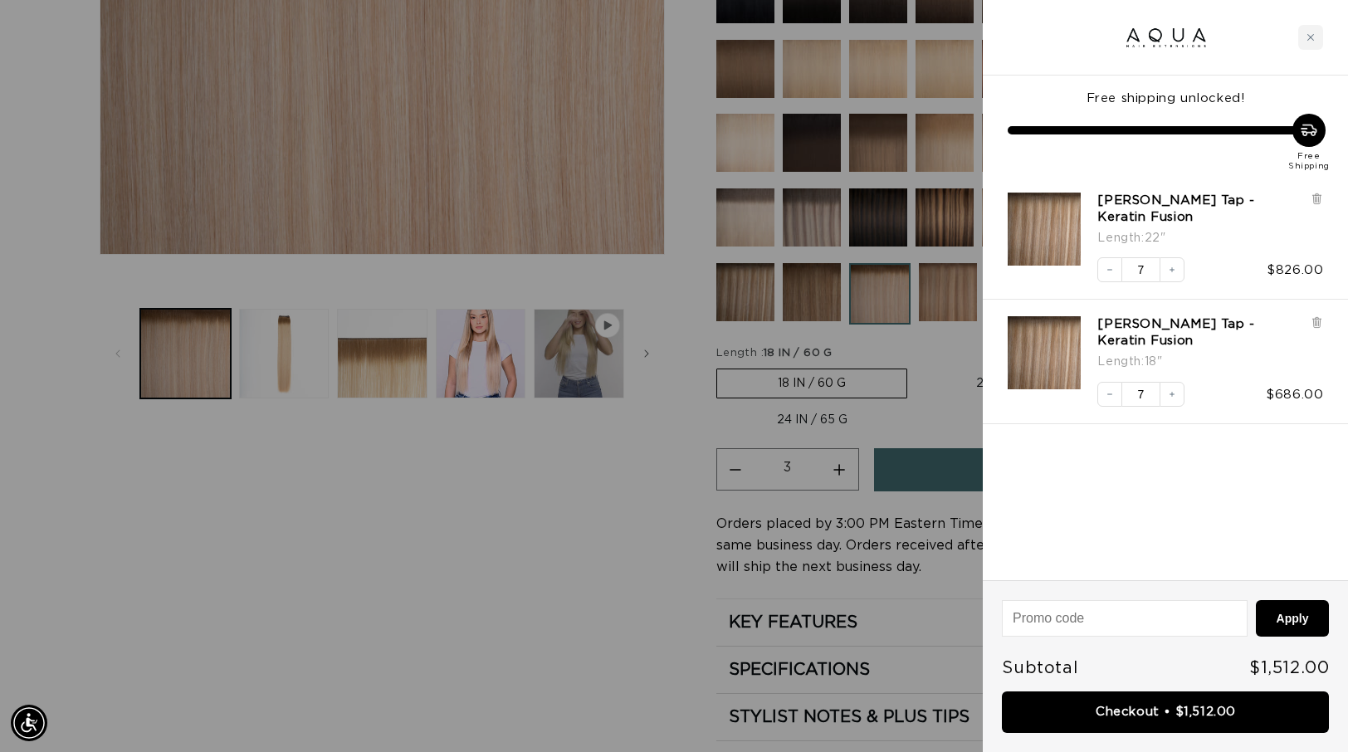
click at [963, 383] on div at bounding box center [674, 376] width 1348 height 752
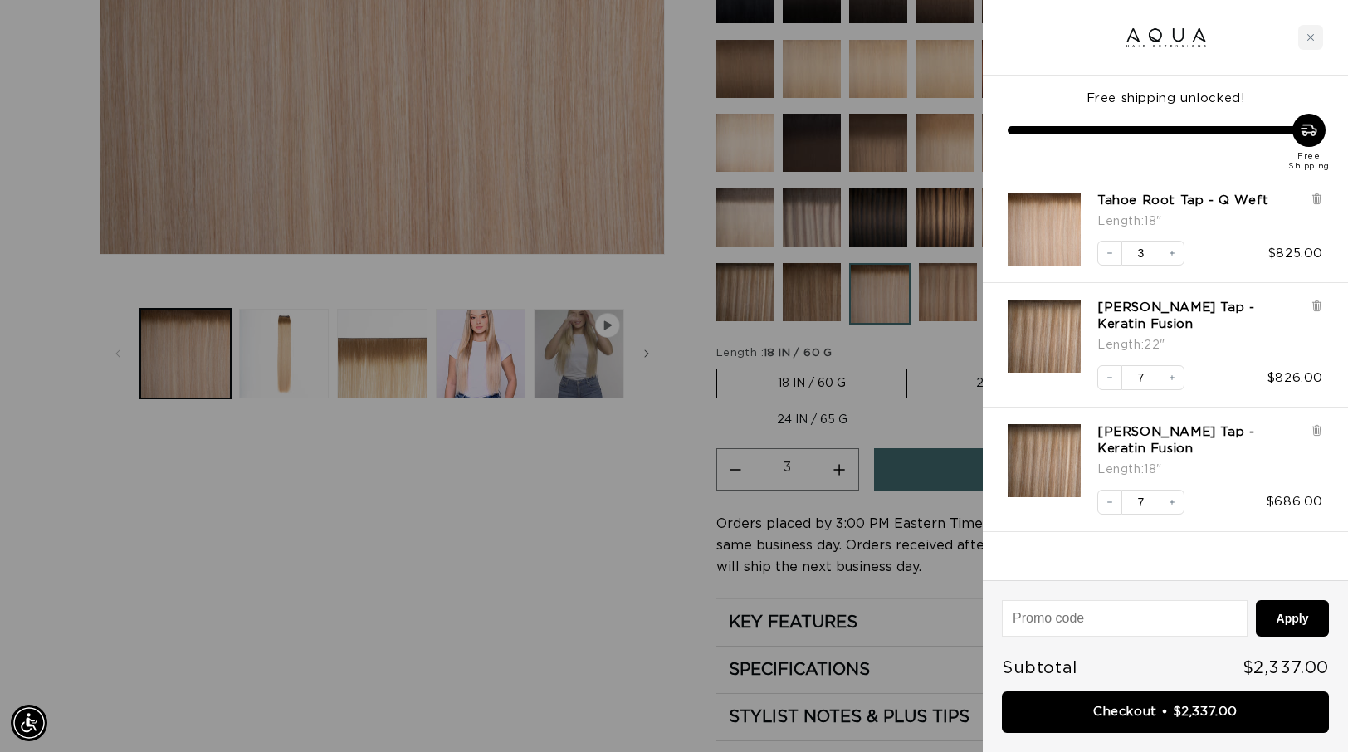
click at [968, 377] on div at bounding box center [674, 376] width 1348 height 752
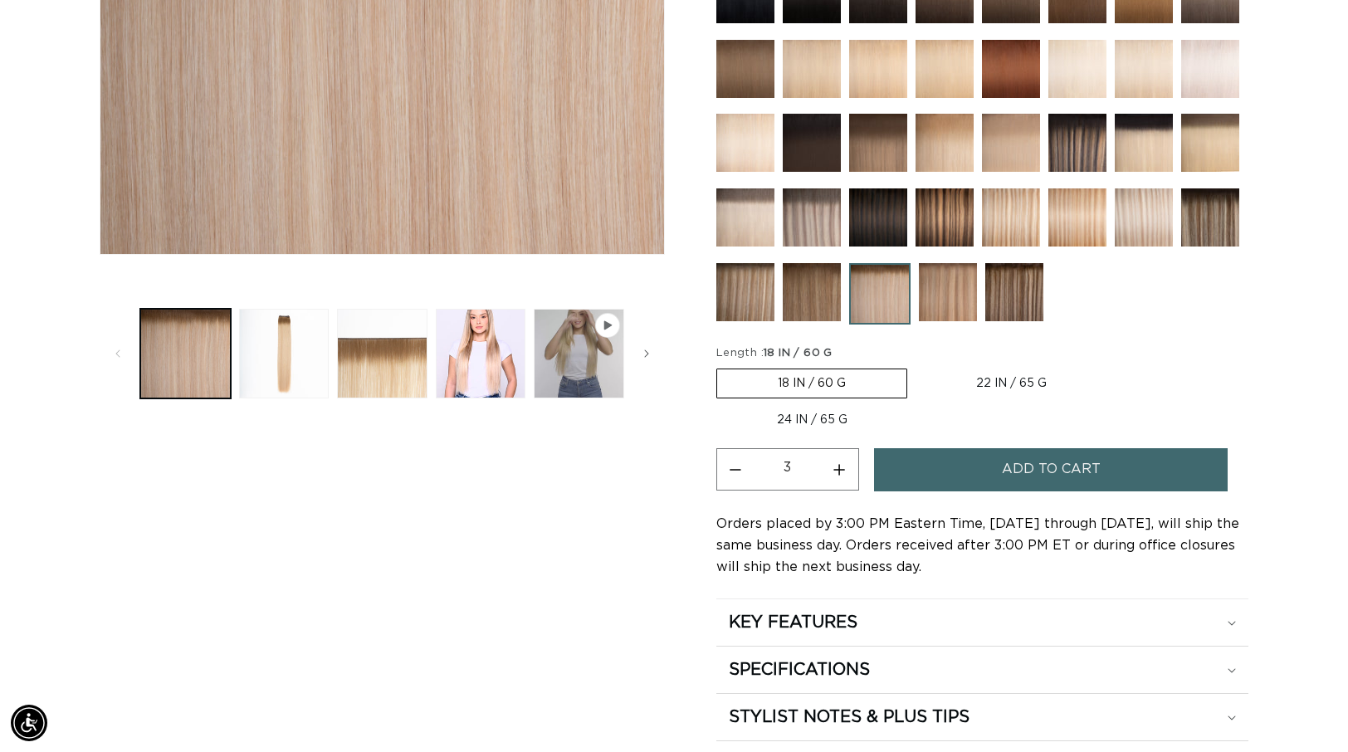
click at [983, 386] on label "22 IN / 65 G Variant sold out or unavailable" at bounding box center [1011, 383] width 192 height 28
click at [916, 366] on input "22 IN / 65 G Variant sold out or unavailable" at bounding box center [915, 365] width 1 height 1
radio input "true"
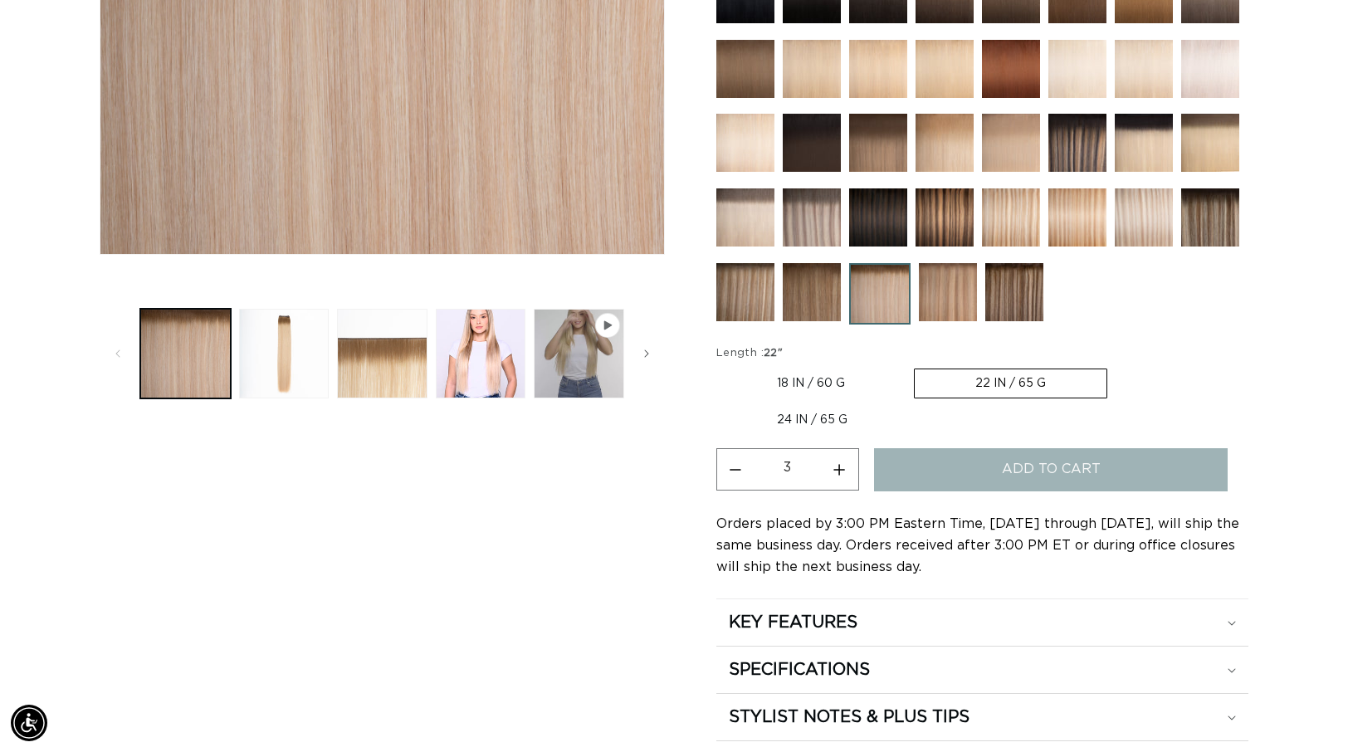
scroll to position [0, 2460]
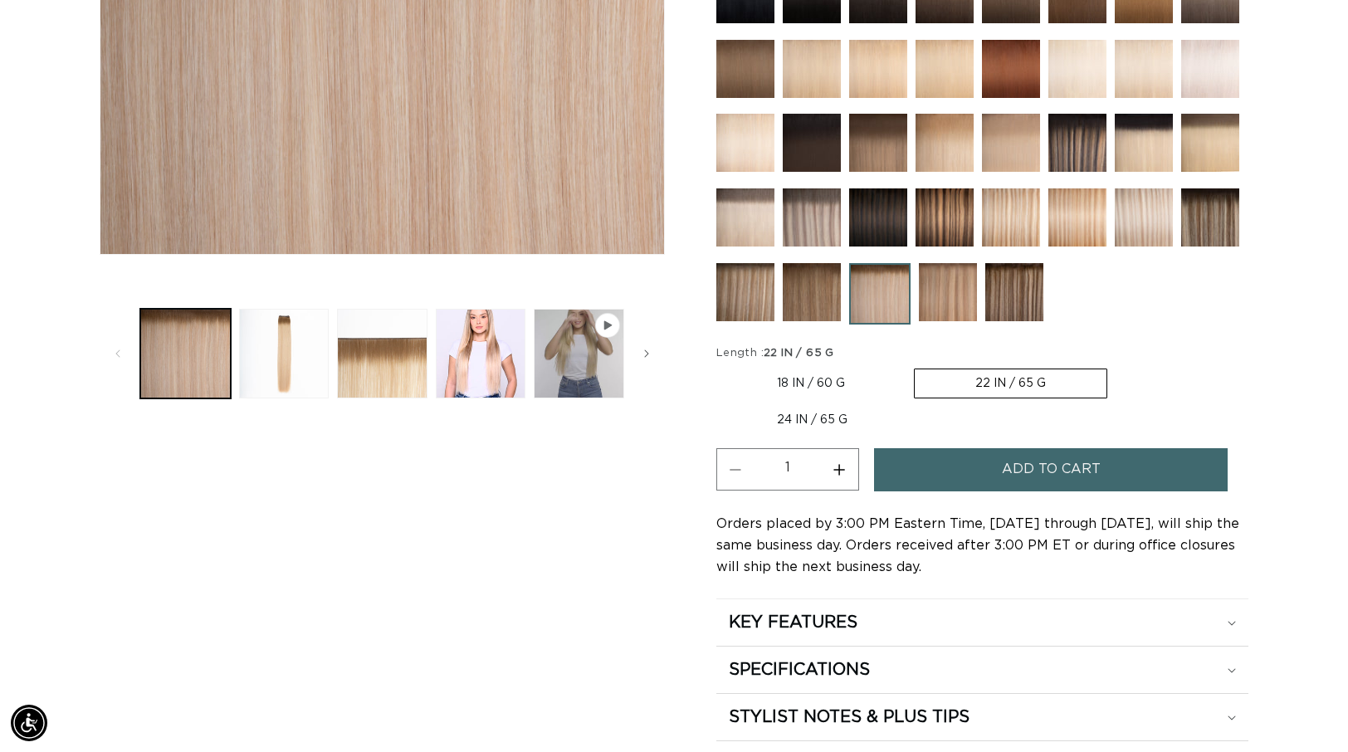
click at [837, 463] on button "Increase quantity for Tahoe Root Tap - Q Weft" at bounding box center [839, 469] width 37 height 42
click at [706, 460] on div "Skip to product information Open media 1 in modal Open media 2 in modal Open me…" at bounding box center [674, 216] width 1149 height 1052
click at [735, 470] on button "Decrease quantity for Tahoe Root Tap - Q Weft" at bounding box center [735, 469] width 37 height 42
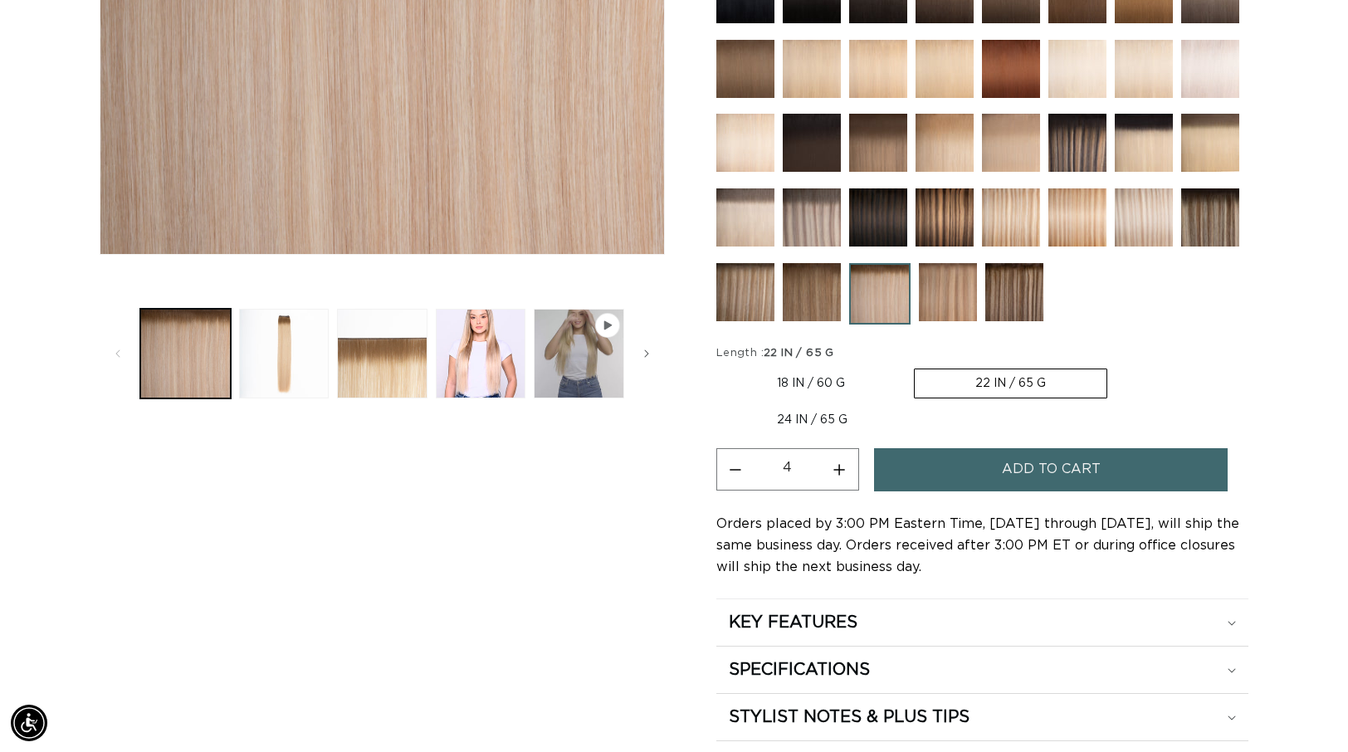
type input "3"
click at [950, 473] on button "Add to cart" at bounding box center [1051, 469] width 354 height 42
